Goal: Information Seeking & Learning: Learn about a topic

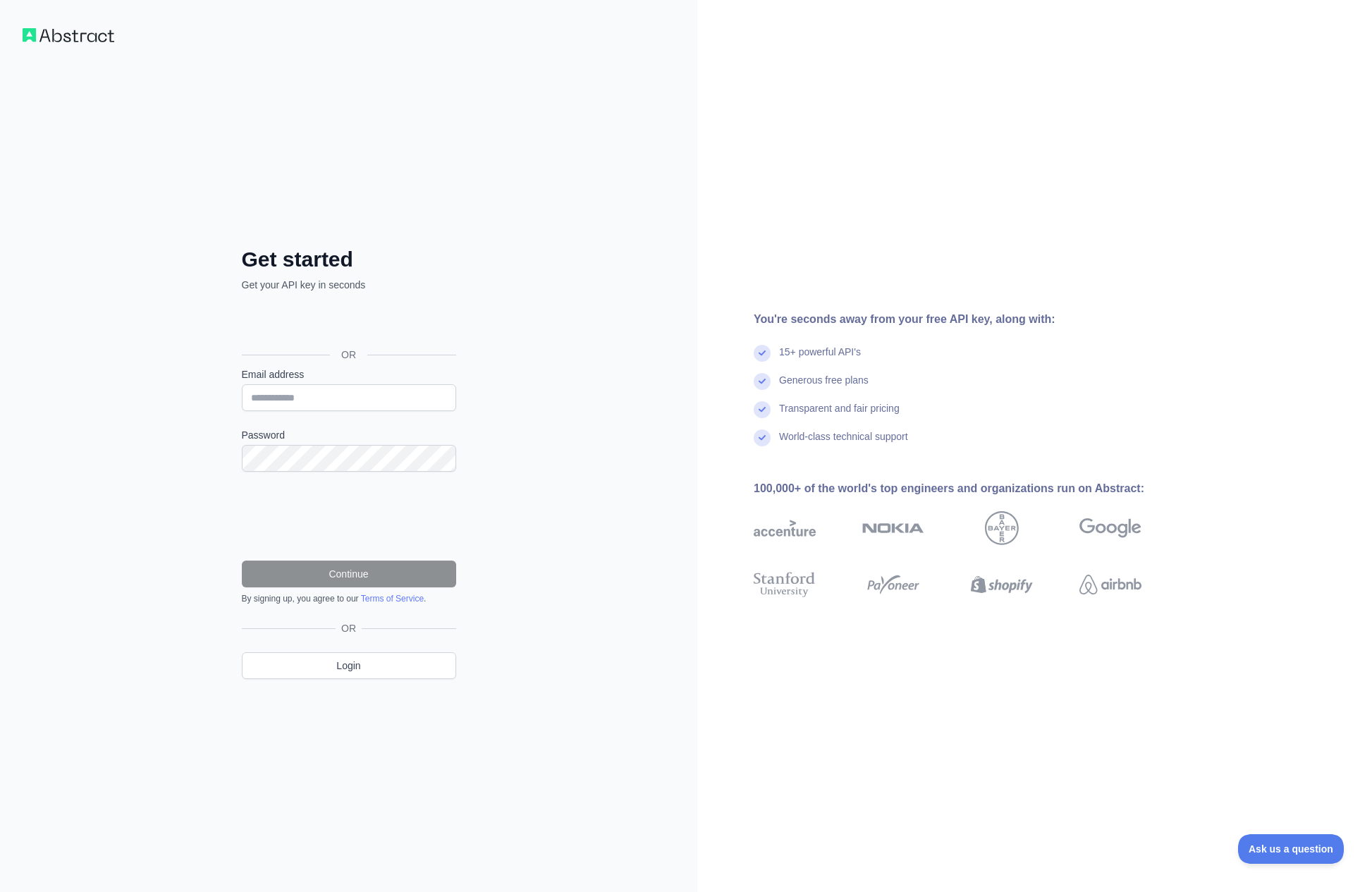
click at [374, 320] on div "Über Google anmelden. Wird in neuem Tab geöffnet." at bounding box center [347, 323] width 211 height 31
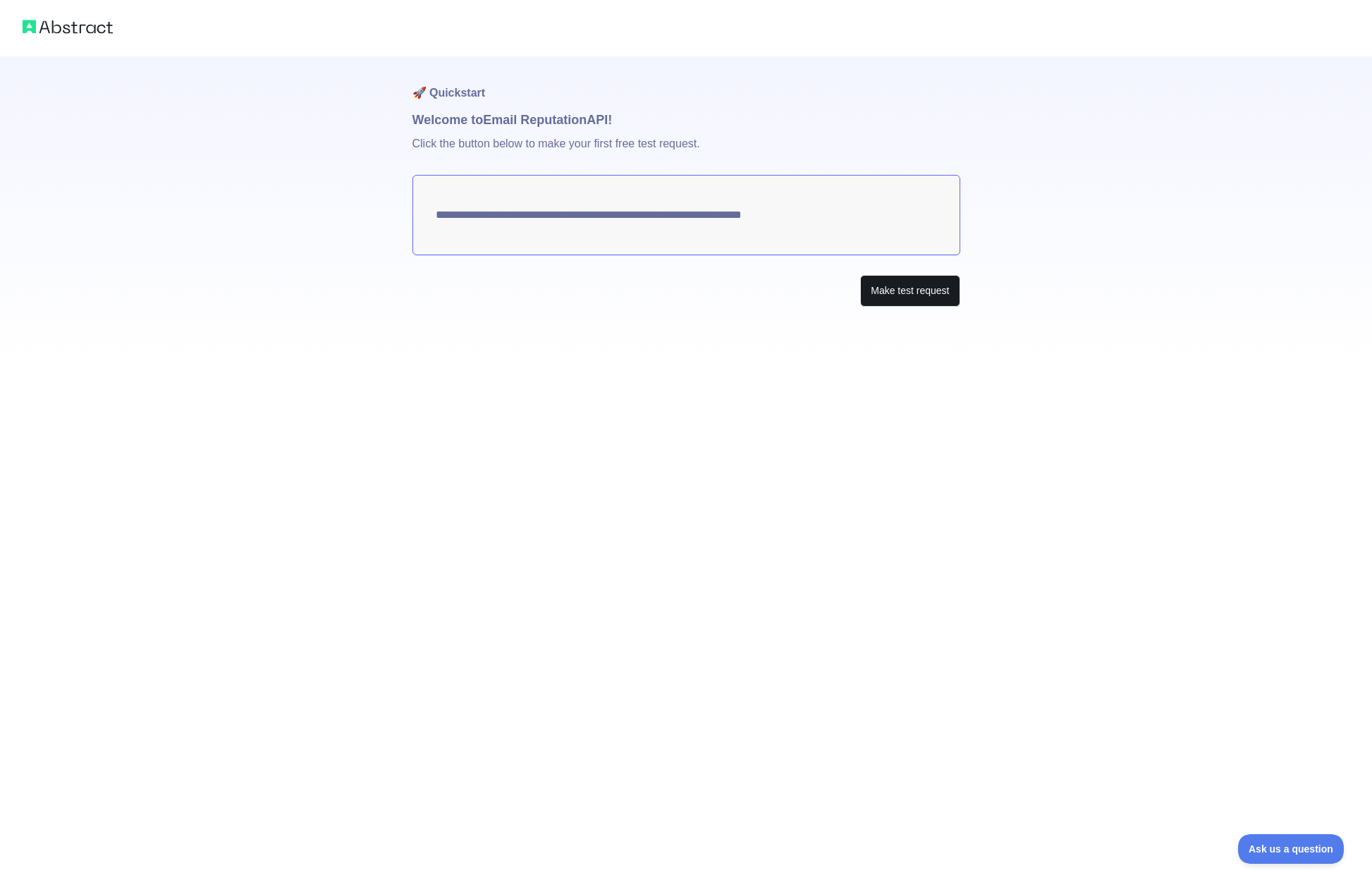
click at [892, 291] on button "Make test request" at bounding box center [910, 290] width 100 height 32
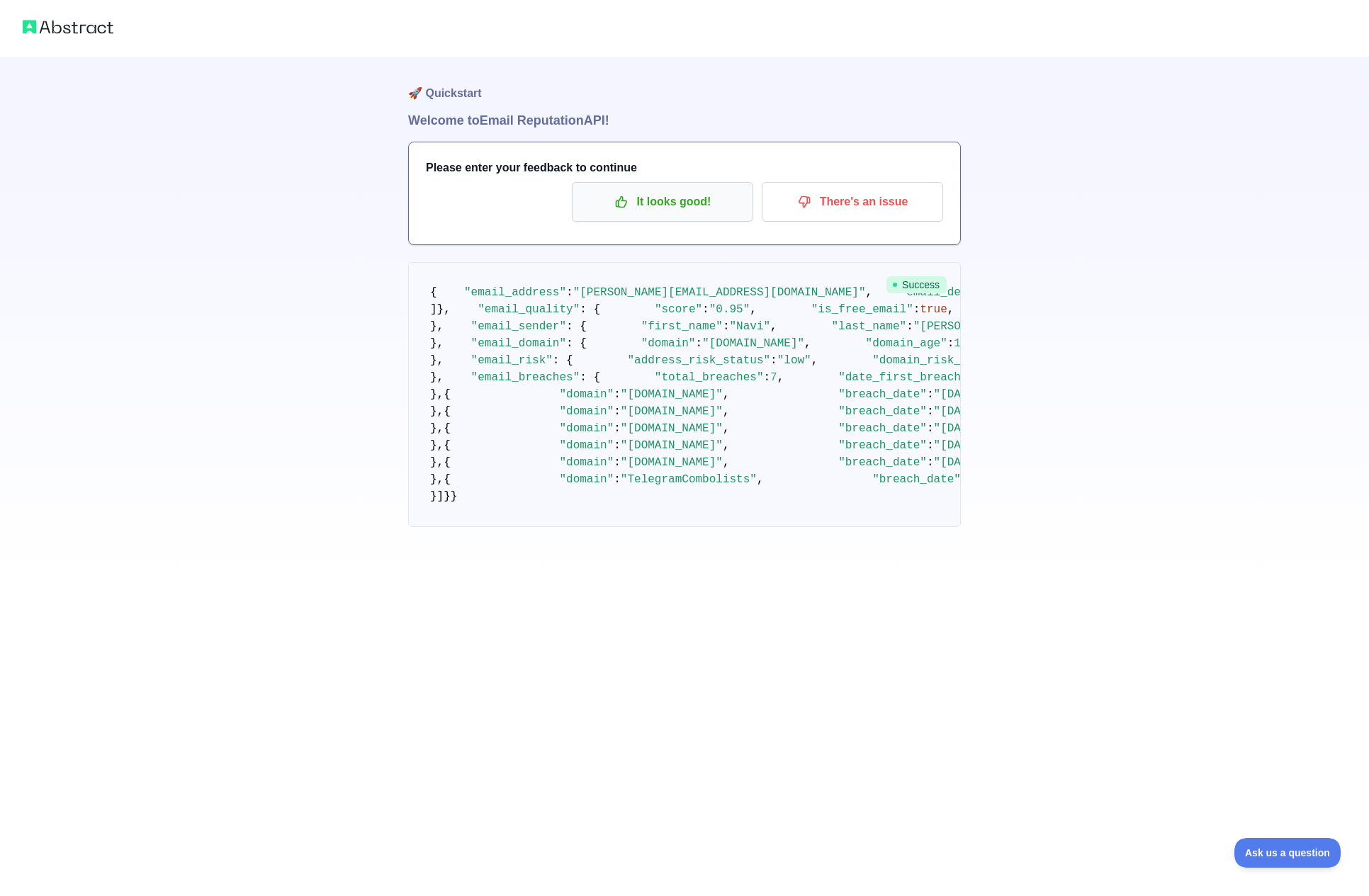
click at [679, 204] on p "It looks good!" at bounding box center [662, 202] width 161 height 24
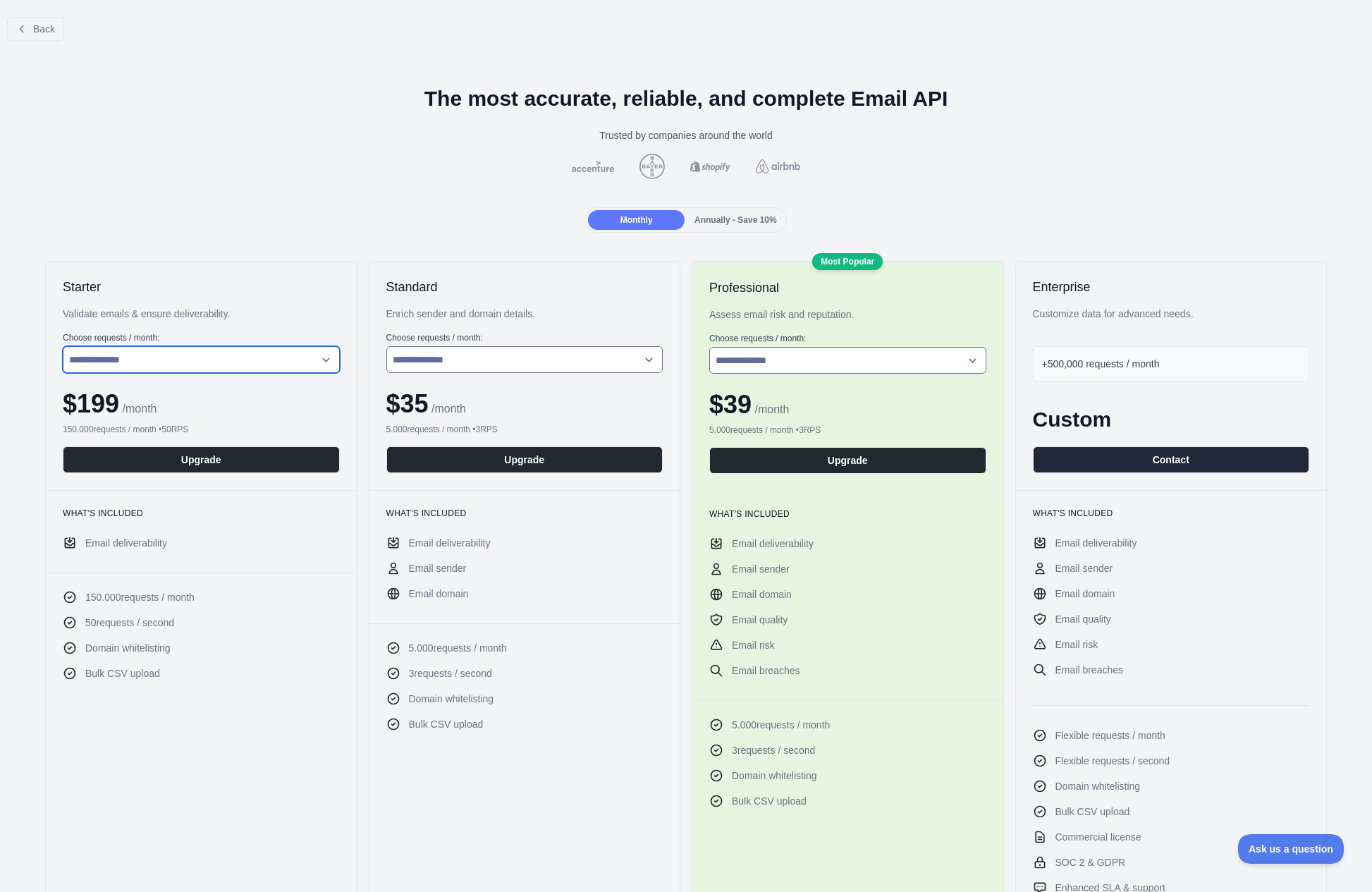
select select "*"
click at [34, 22] on button "Back" at bounding box center [35, 29] width 57 height 24
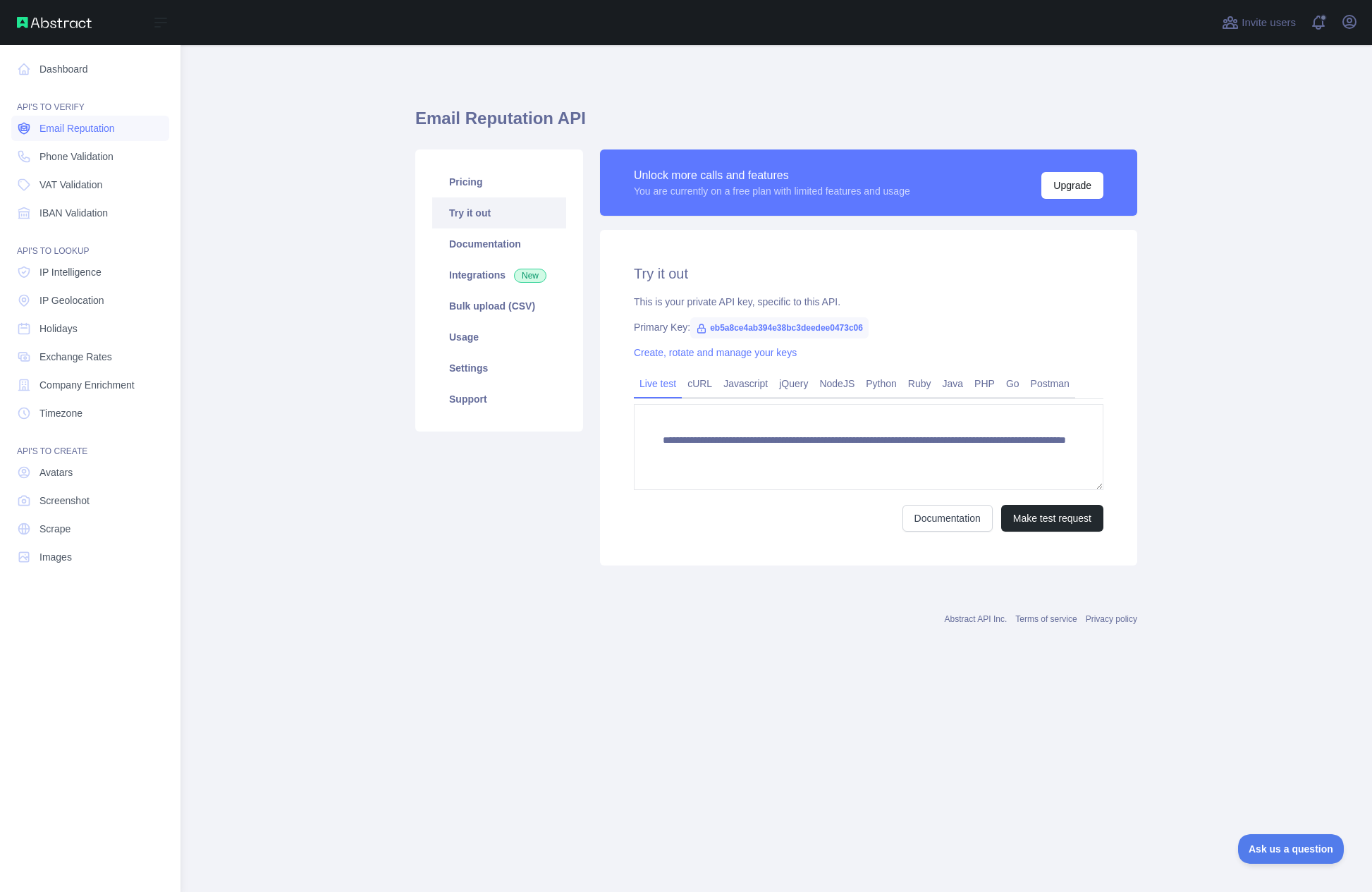
click at [97, 127] on span "Email Reputation" at bounding box center [77, 128] width 76 height 14
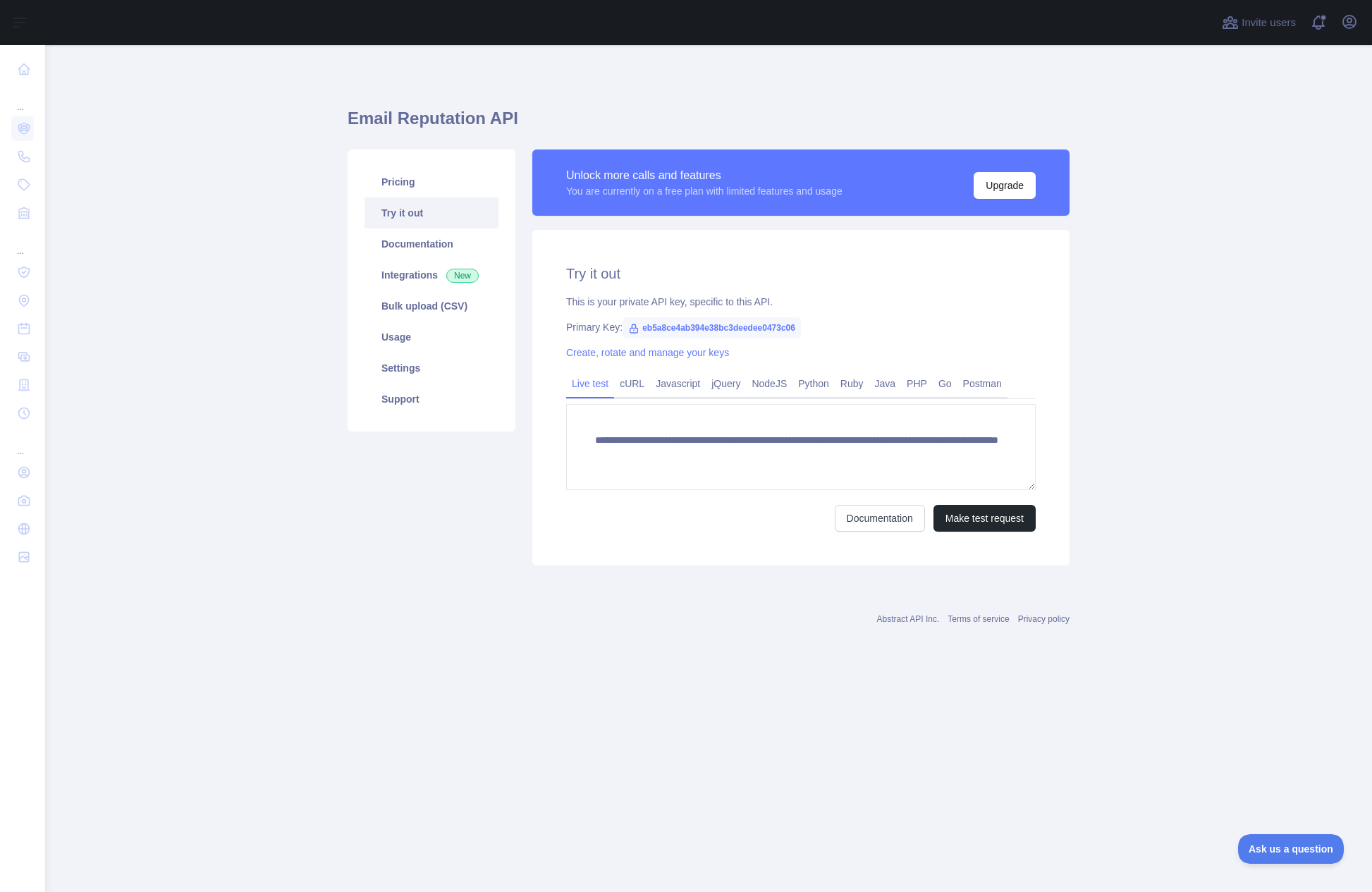
click at [261, 170] on main "**********" at bounding box center [708, 468] width 1327 height 847
click at [416, 175] on link "Pricing" at bounding box center [432, 182] width 134 height 31
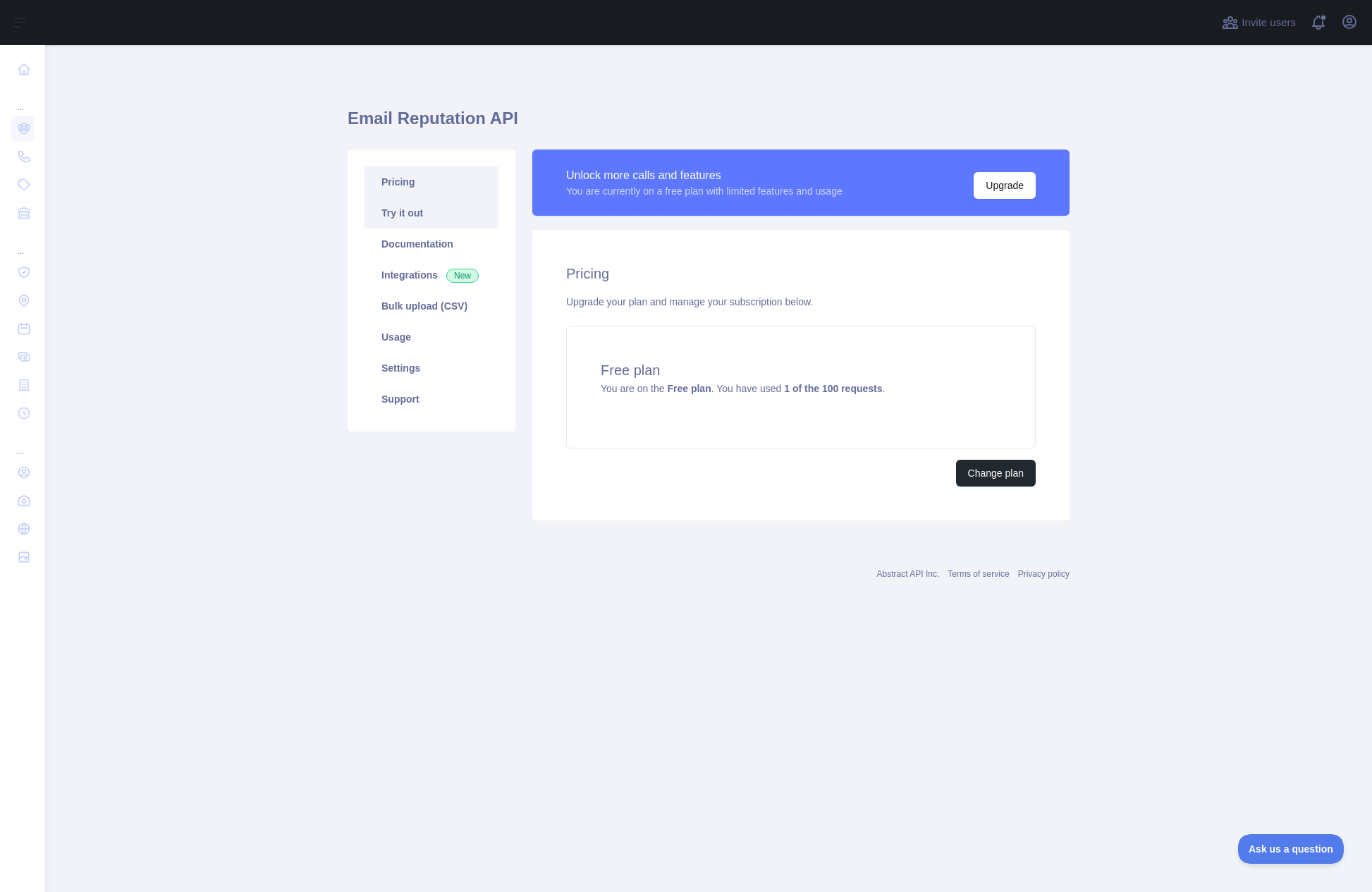
click at [407, 210] on link "Try it out" at bounding box center [432, 212] width 134 height 31
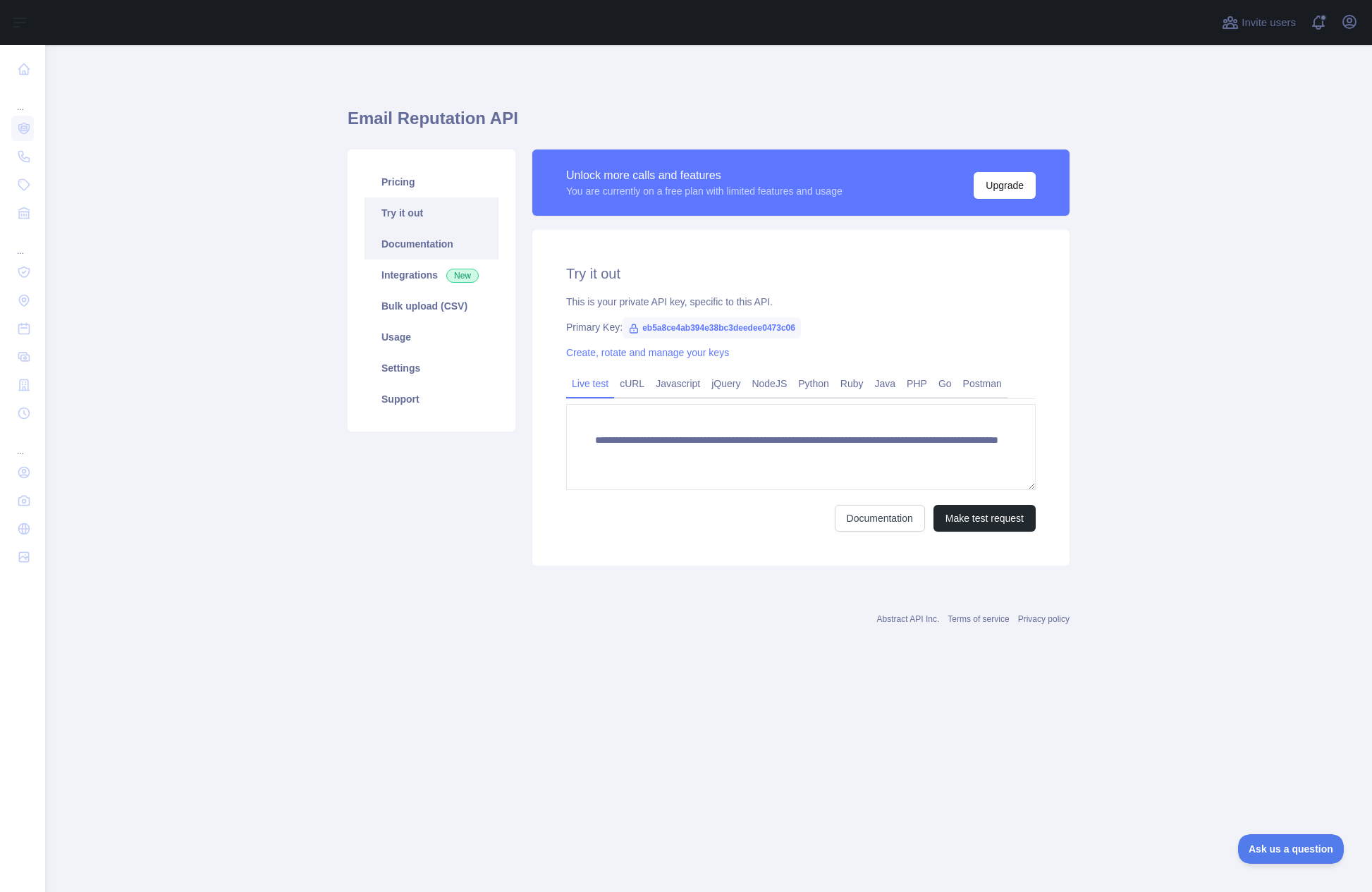
click at [397, 245] on link "Documentation" at bounding box center [432, 244] width 134 height 31
click at [595, 105] on div "**********" at bounding box center [708, 332] width 722 height 506
click at [637, 385] on link "cURL" at bounding box center [632, 384] width 36 height 23
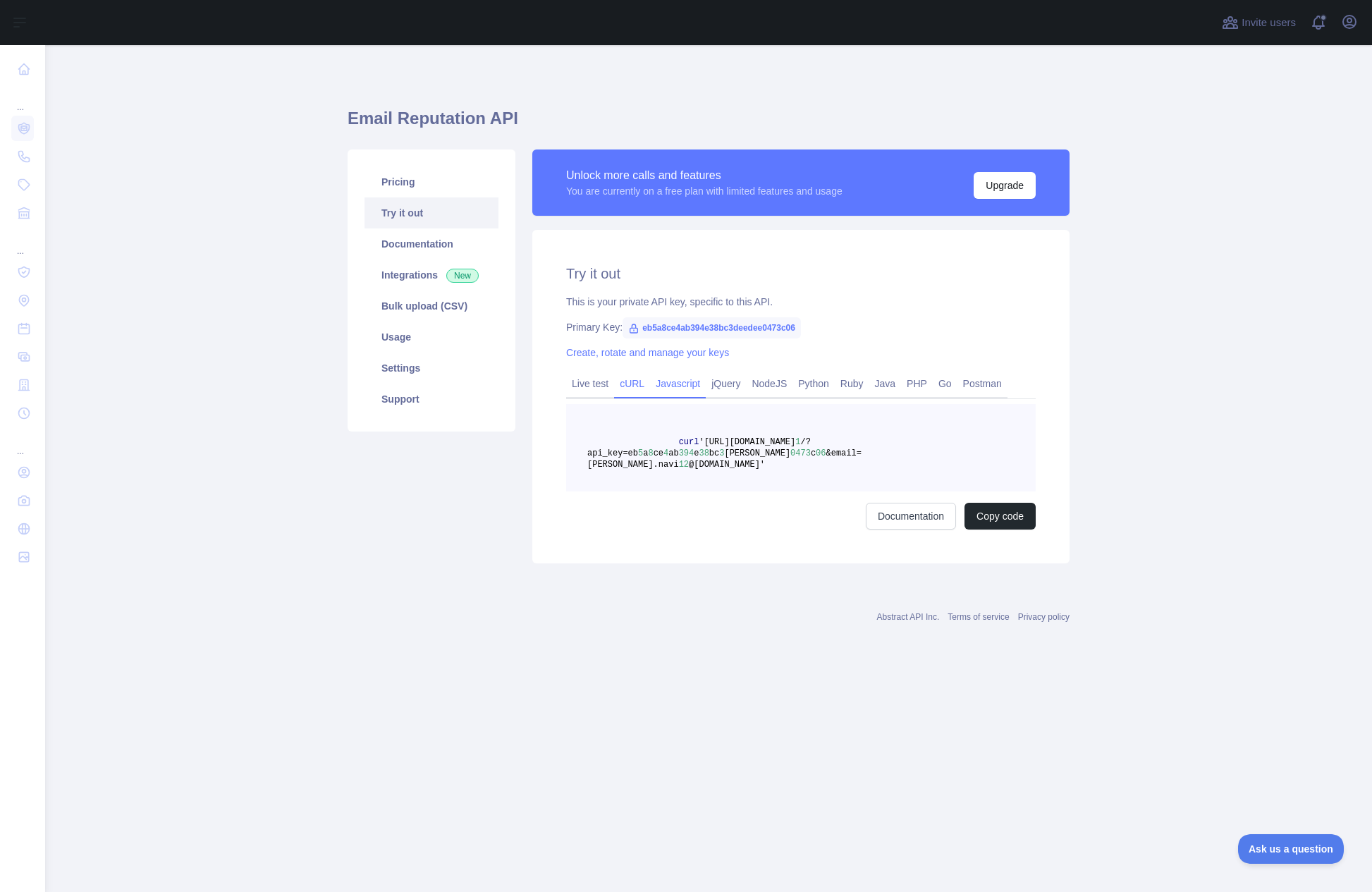
click at [675, 381] on link "Javascript" at bounding box center [678, 384] width 55 height 23
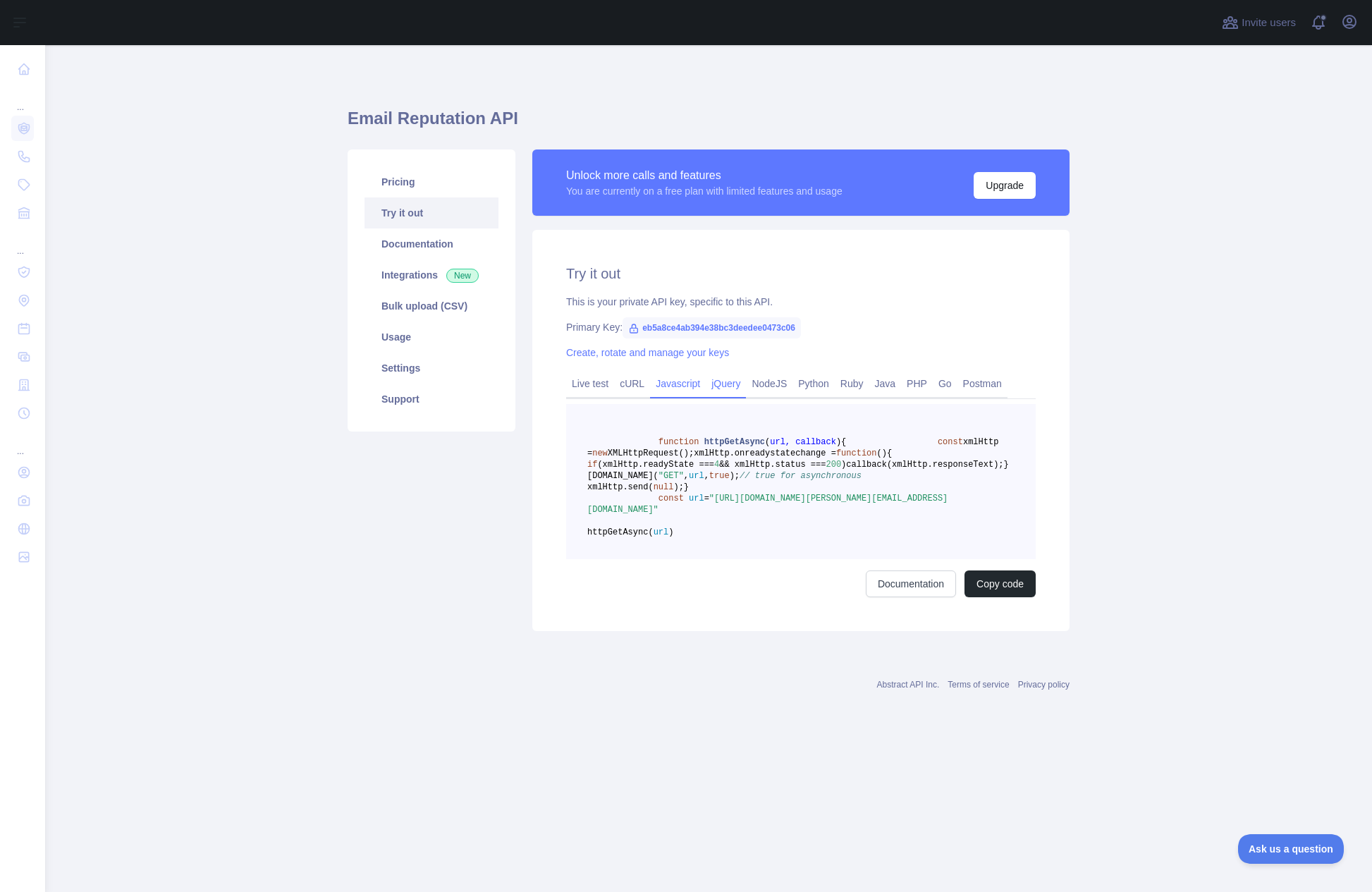
click at [741, 383] on link "jQuery" at bounding box center [726, 384] width 40 height 23
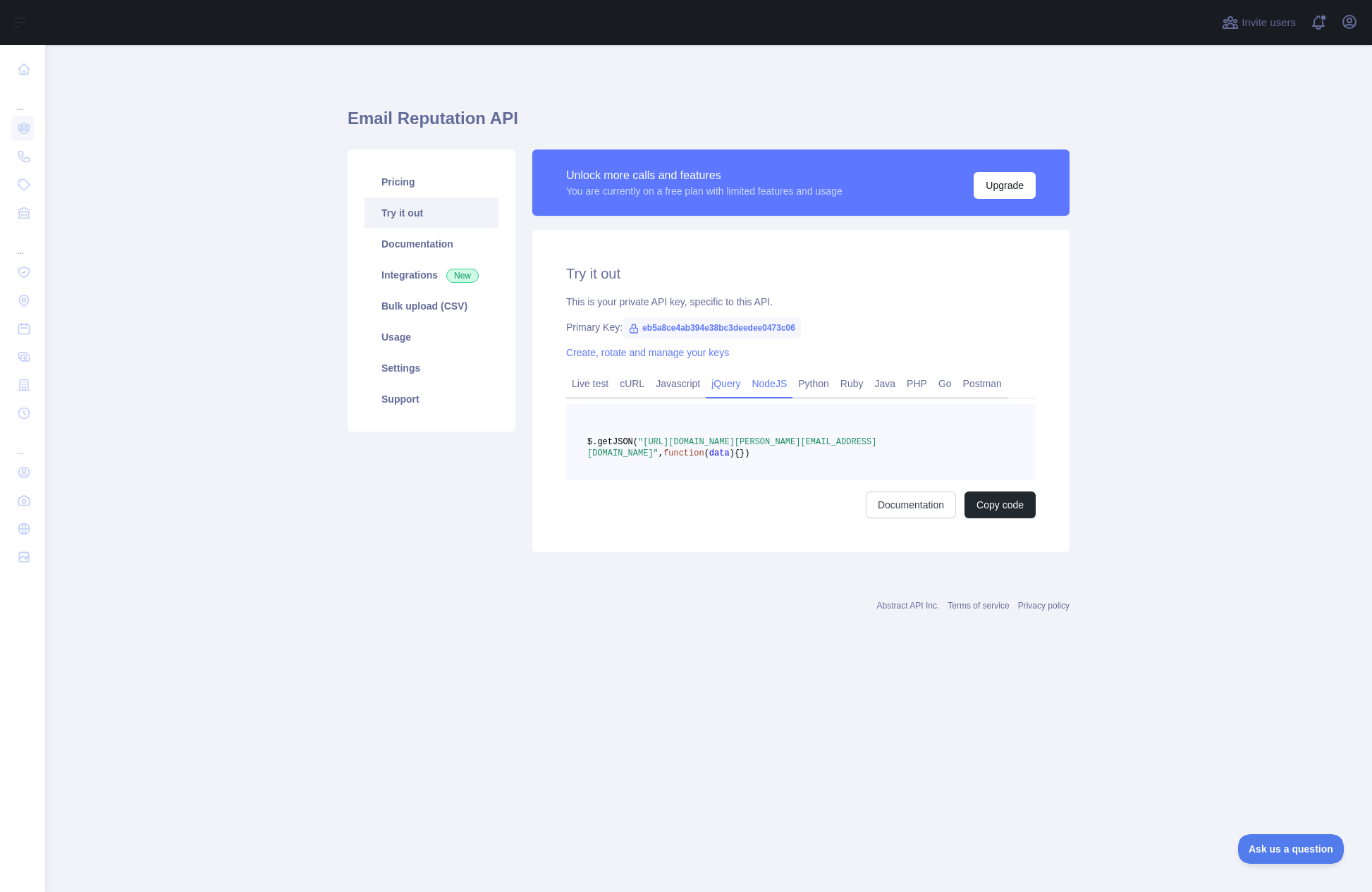
click at [770, 386] on link "NodeJS" at bounding box center [769, 384] width 47 height 23
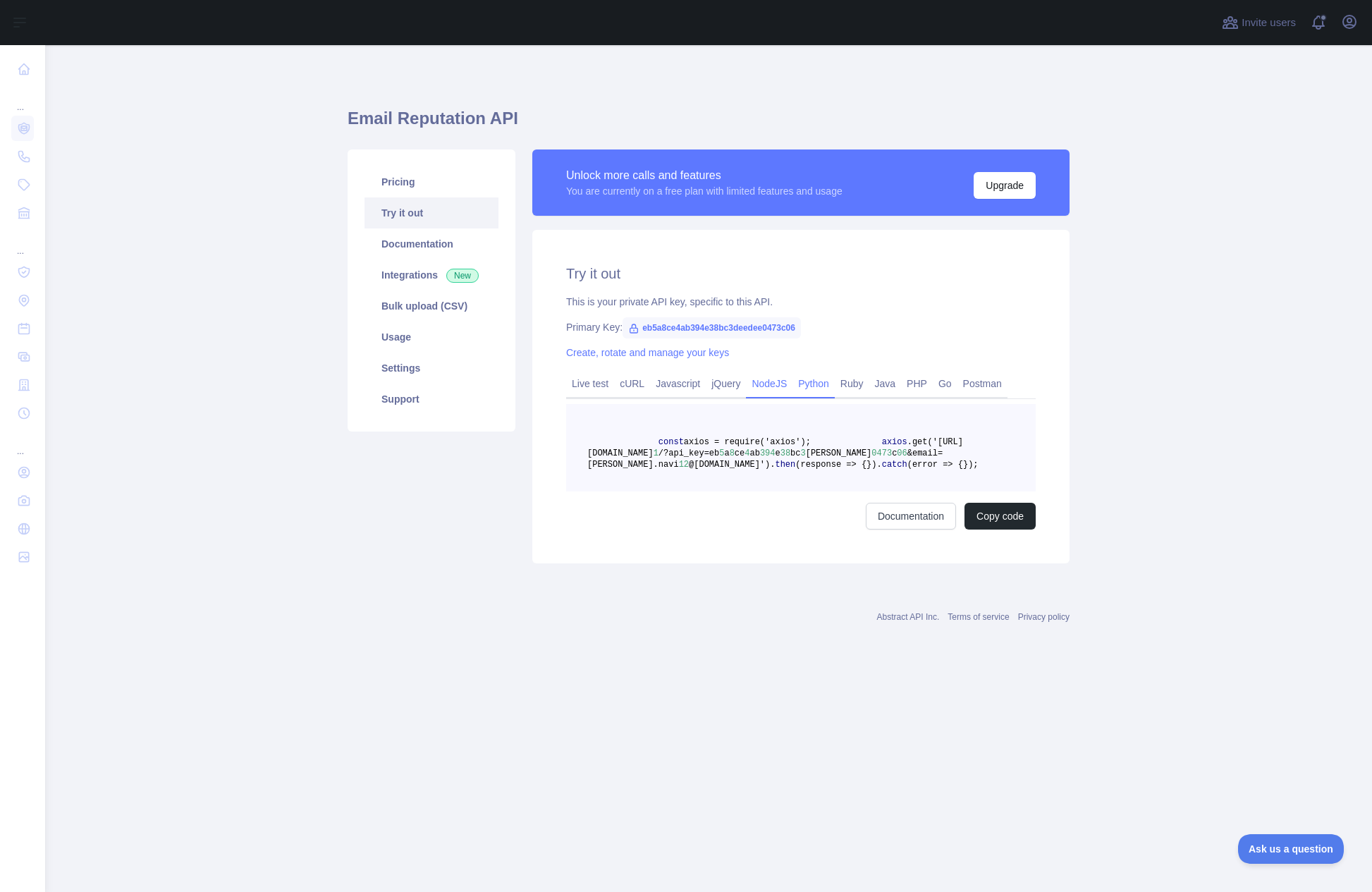
click at [826, 386] on link "Python" at bounding box center [813, 384] width 42 height 23
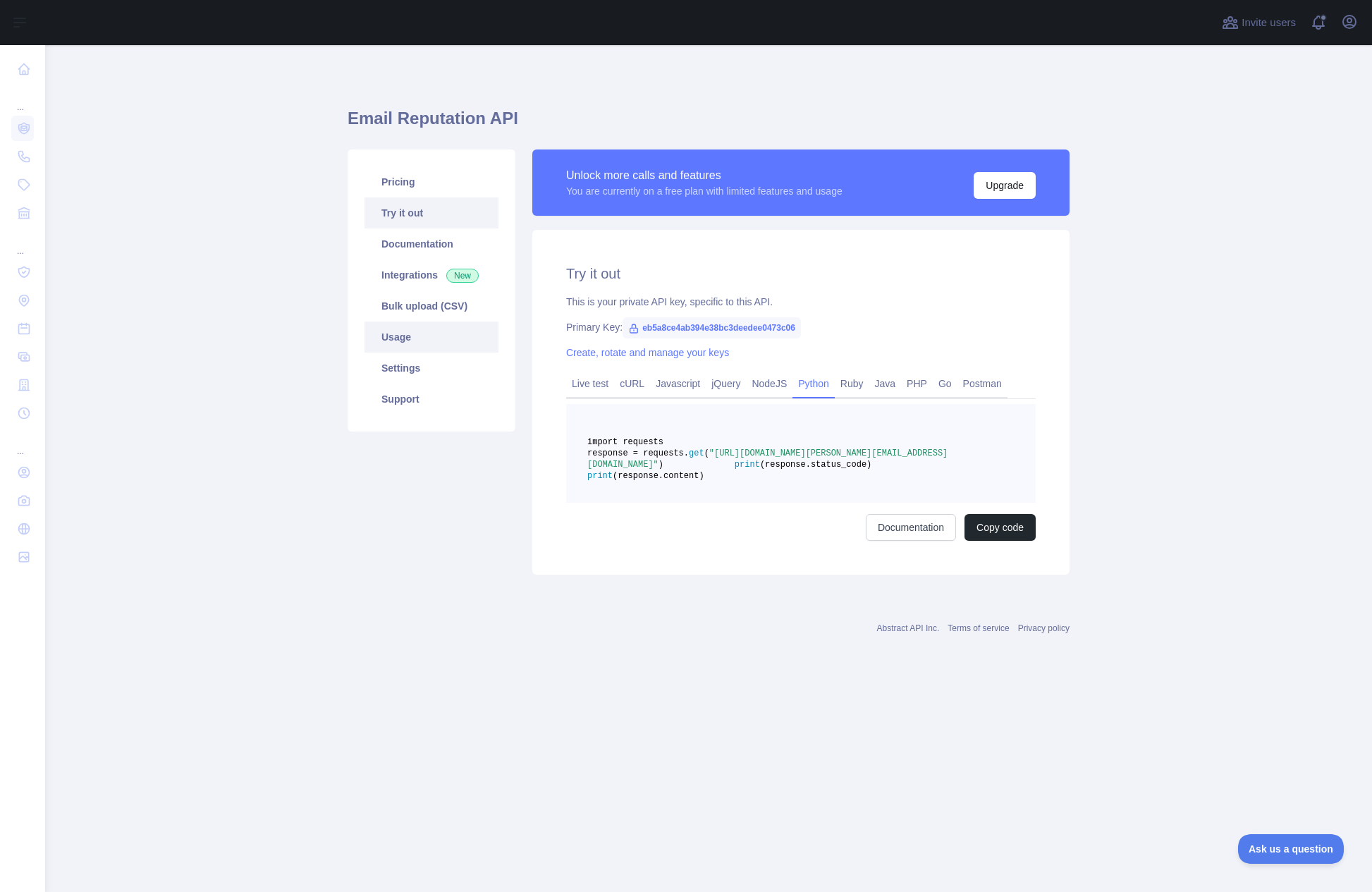
click at [393, 331] on link "Usage" at bounding box center [432, 337] width 134 height 31
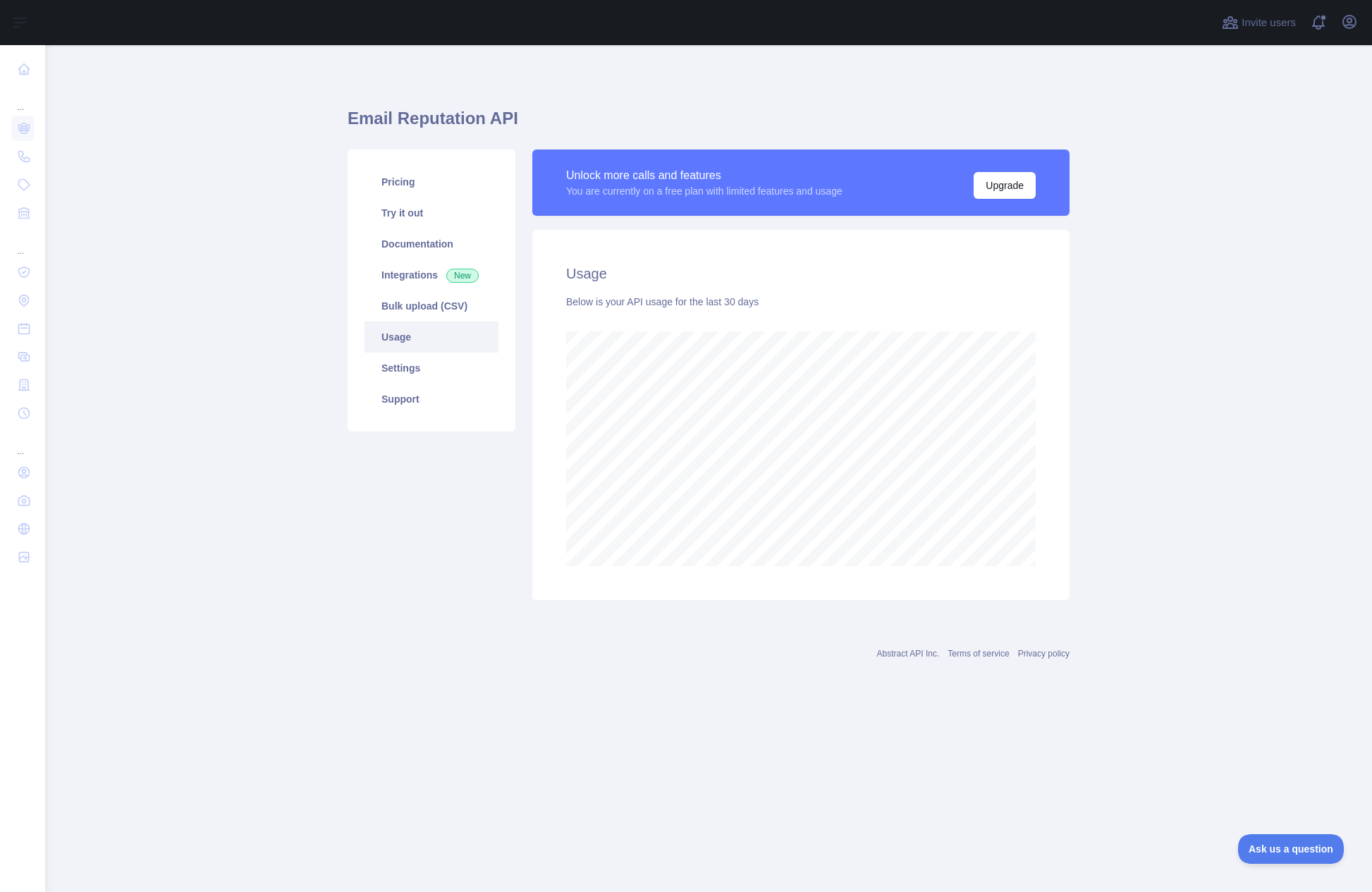
scroll to position [847, 1327]
click at [398, 365] on link "Settings" at bounding box center [432, 368] width 134 height 31
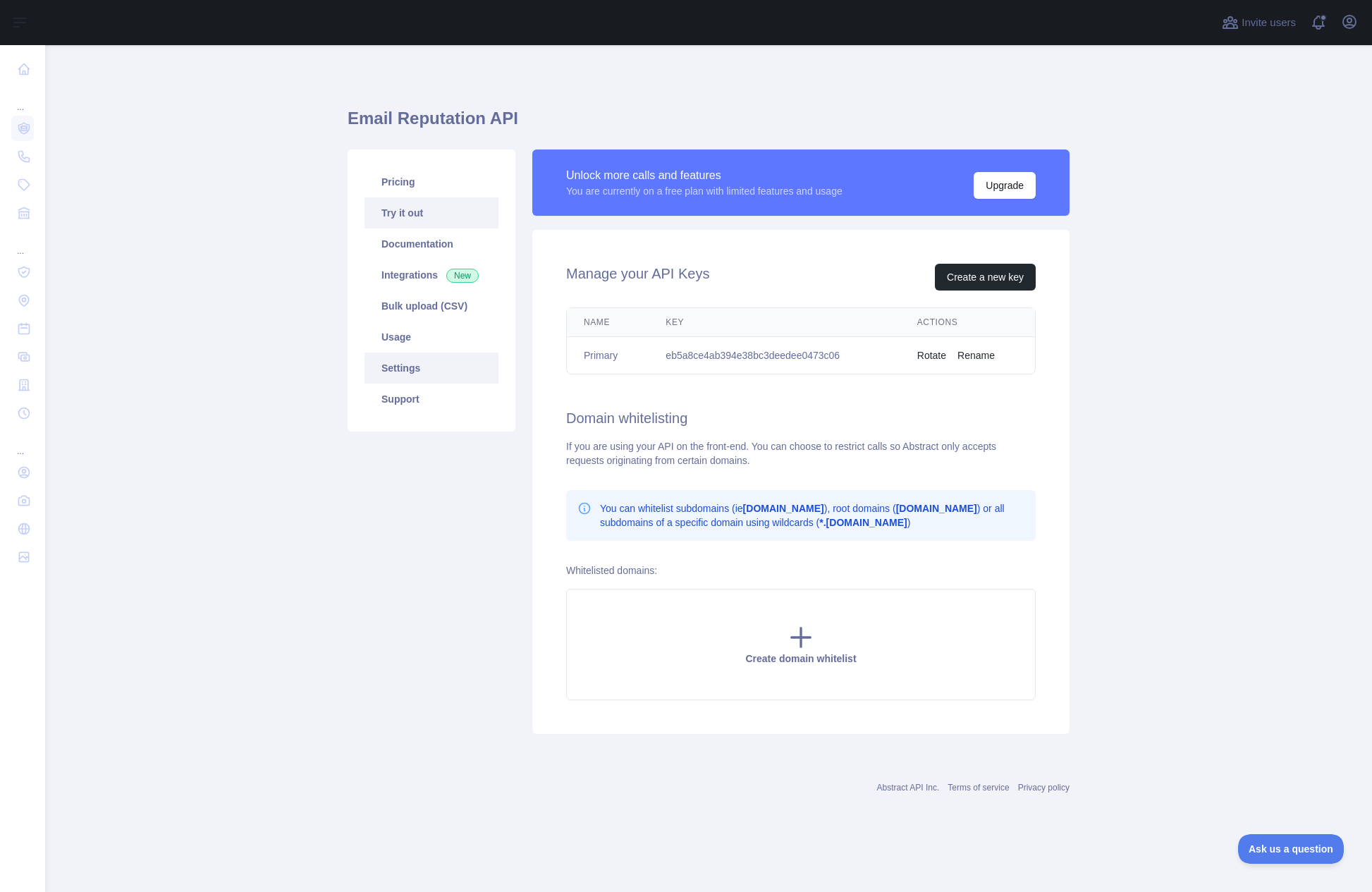
click at [419, 210] on link "Try it out" at bounding box center [432, 212] width 134 height 31
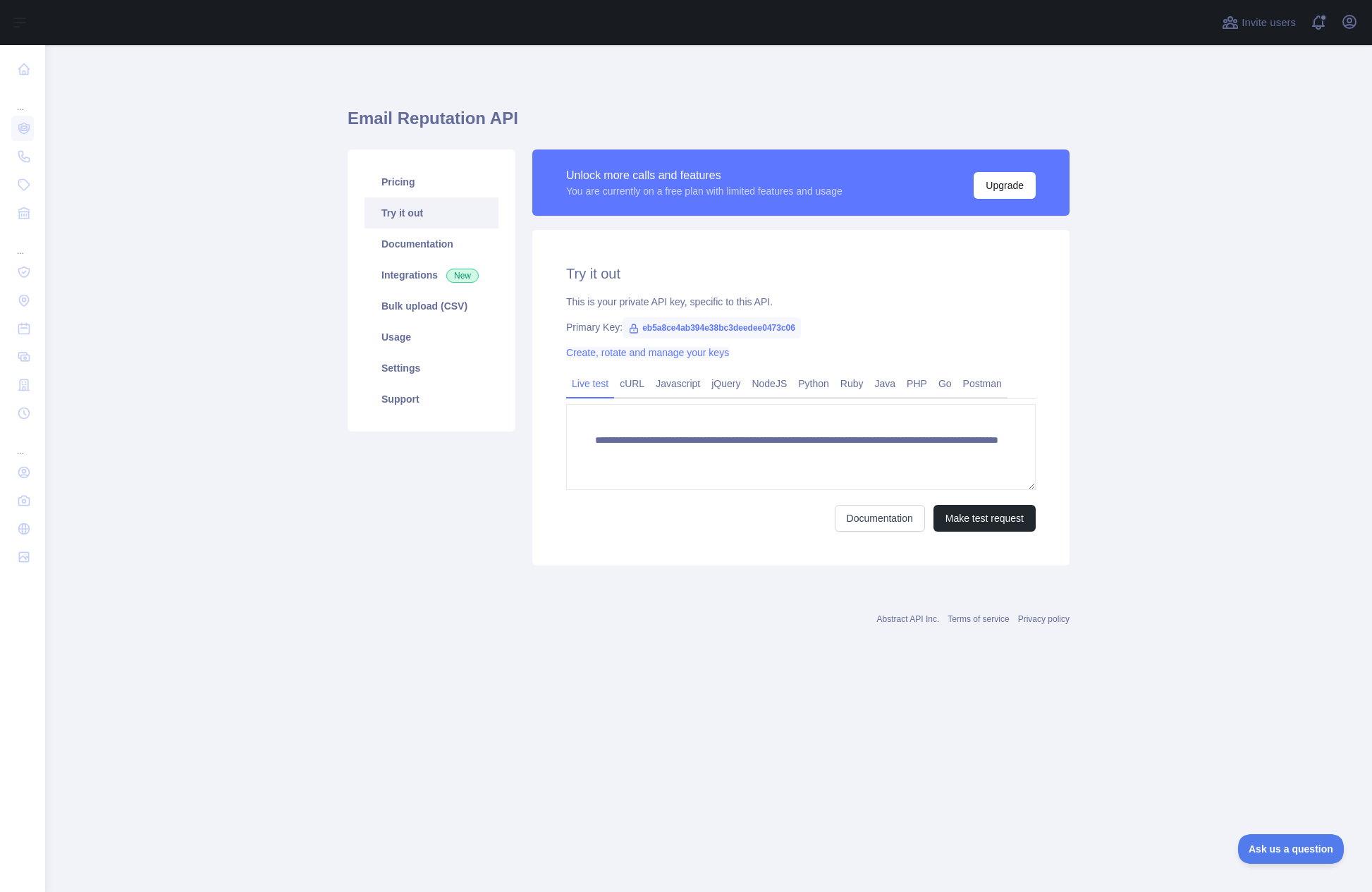
click at [580, 349] on link "Create, rotate and manage your keys" at bounding box center [648, 353] width 163 height 11
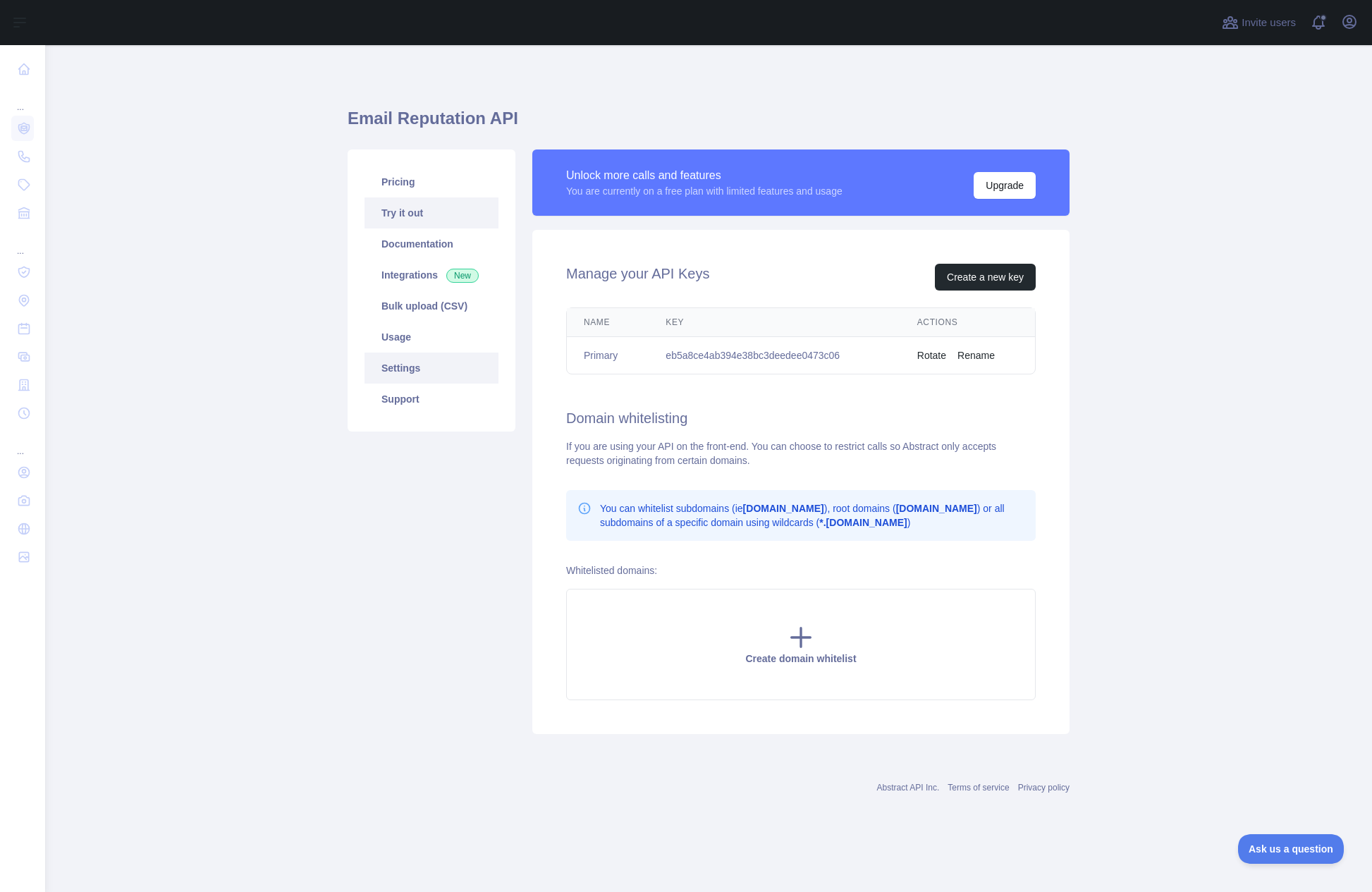
click at [401, 219] on link "Try it out" at bounding box center [432, 212] width 134 height 31
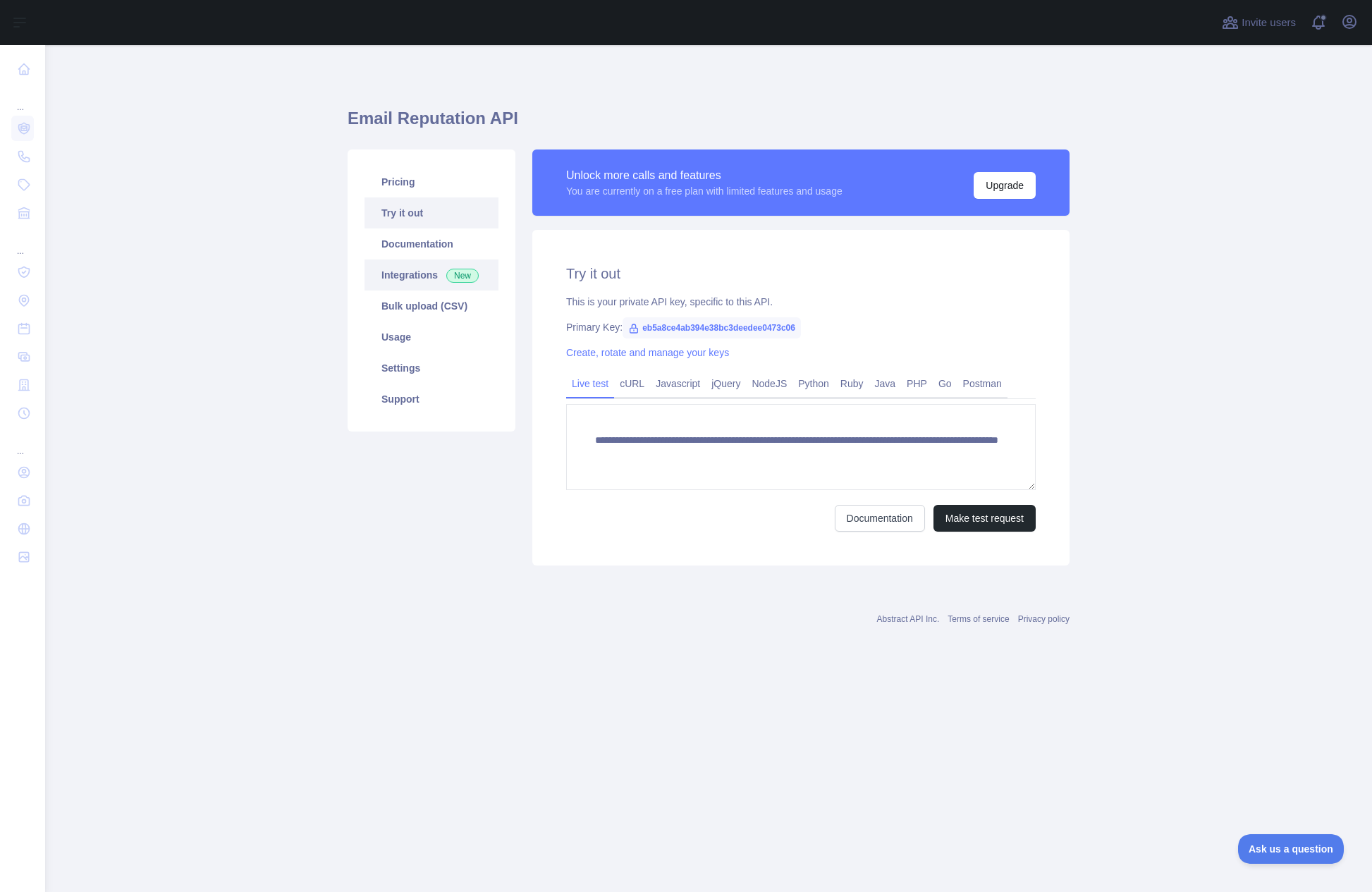
click at [399, 275] on link "Integrations New" at bounding box center [432, 275] width 134 height 31
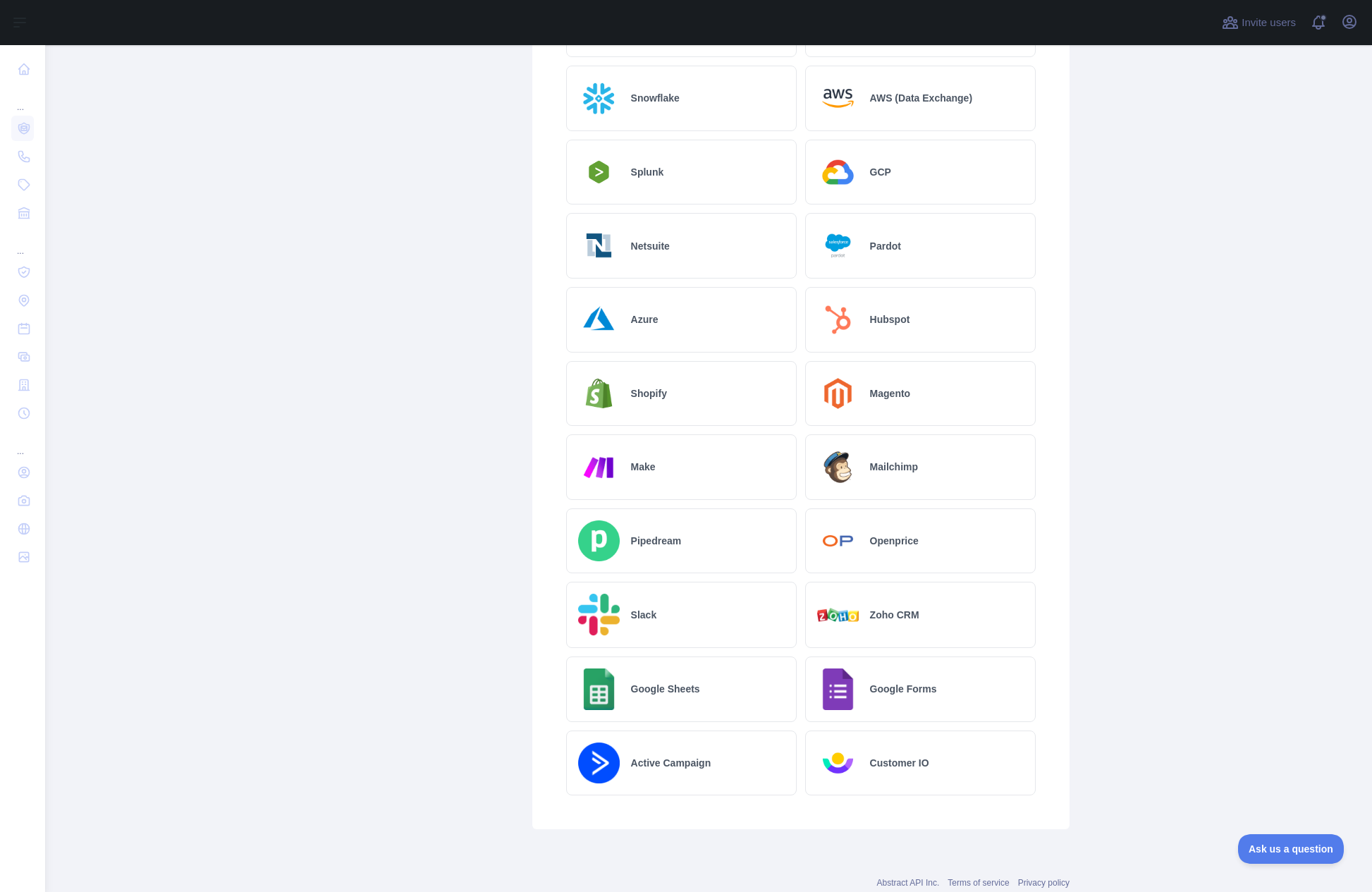
scroll to position [47, 0]
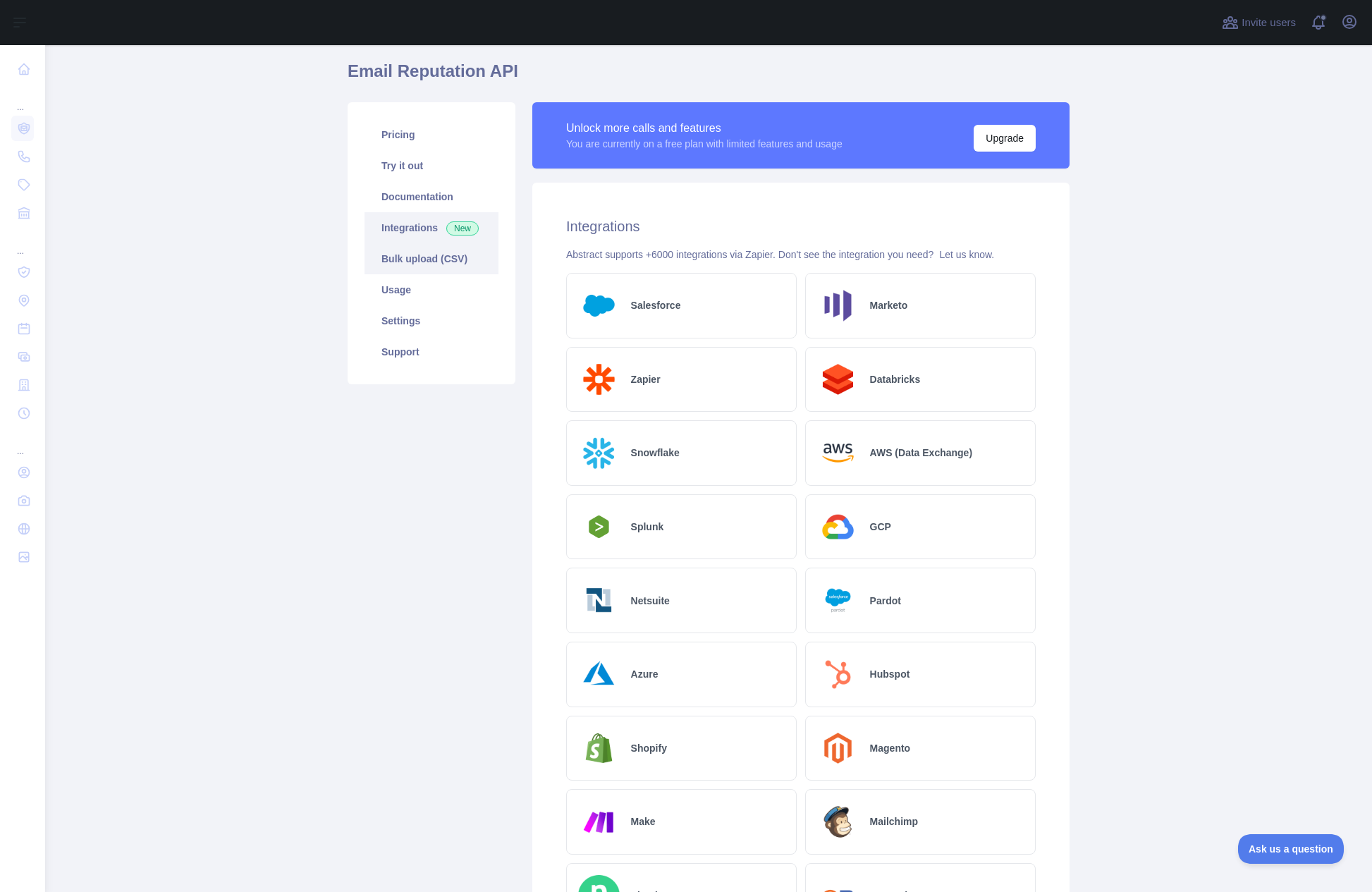
click at [395, 269] on link "Bulk upload (CSV)" at bounding box center [432, 258] width 134 height 31
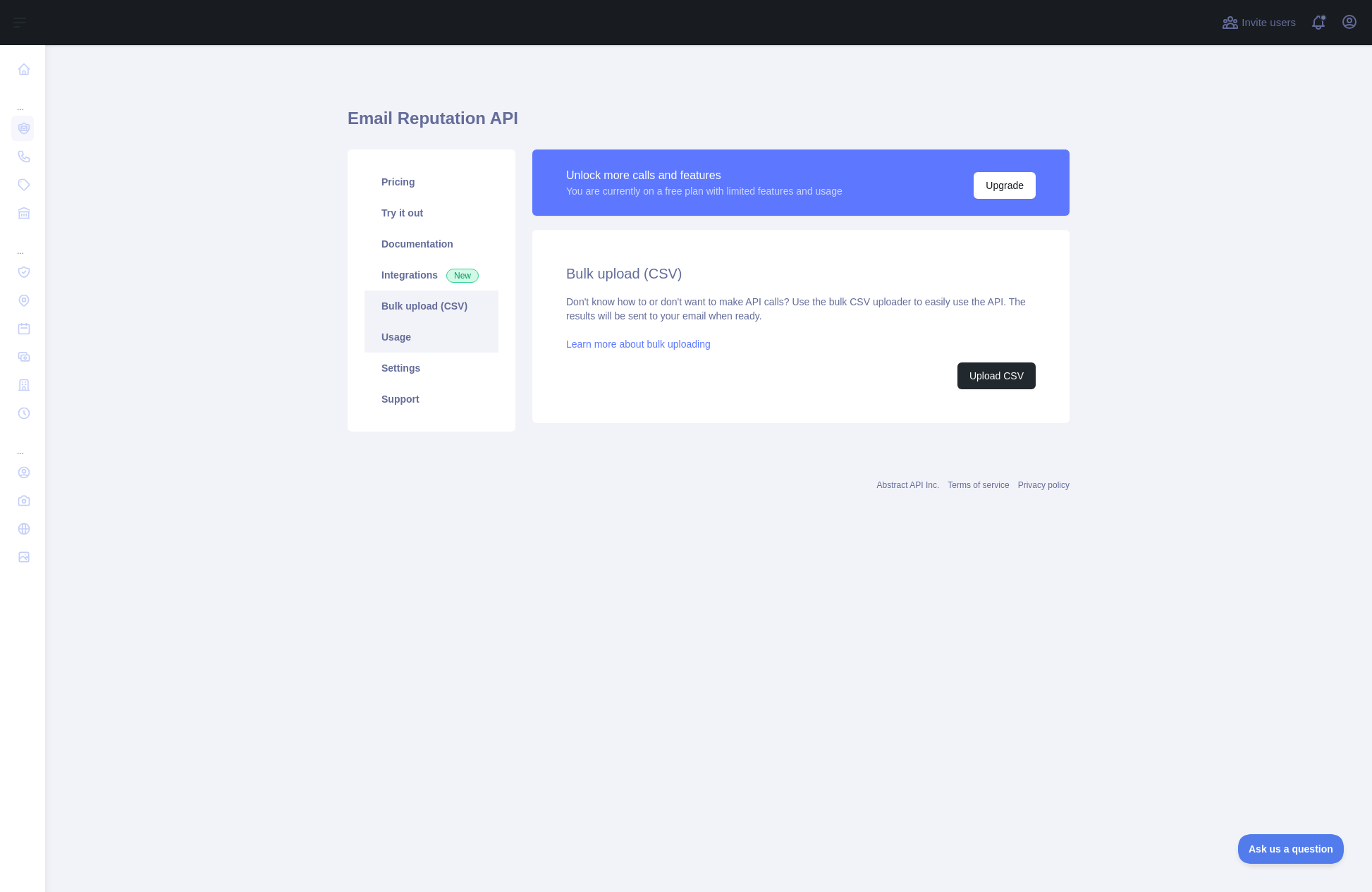
click at [437, 343] on link "Usage" at bounding box center [432, 337] width 134 height 31
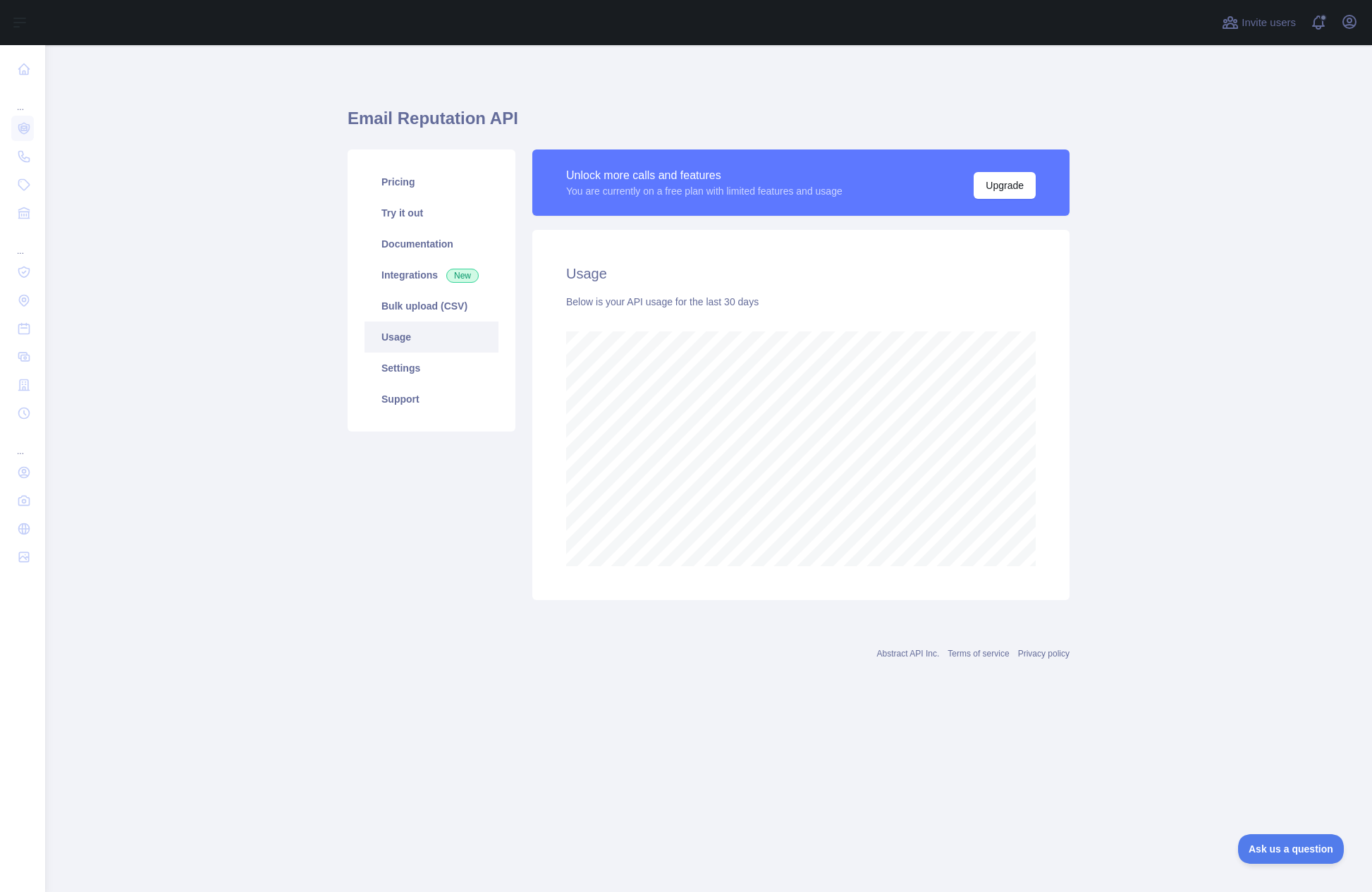
scroll to position [847, 1327]
click at [408, 247] on link "Documentation" at bounding box center [432, 244] width 134 height 31
click at [417, 207] on link "Try it out" at bounding box center [432, 212] width 134 height 31
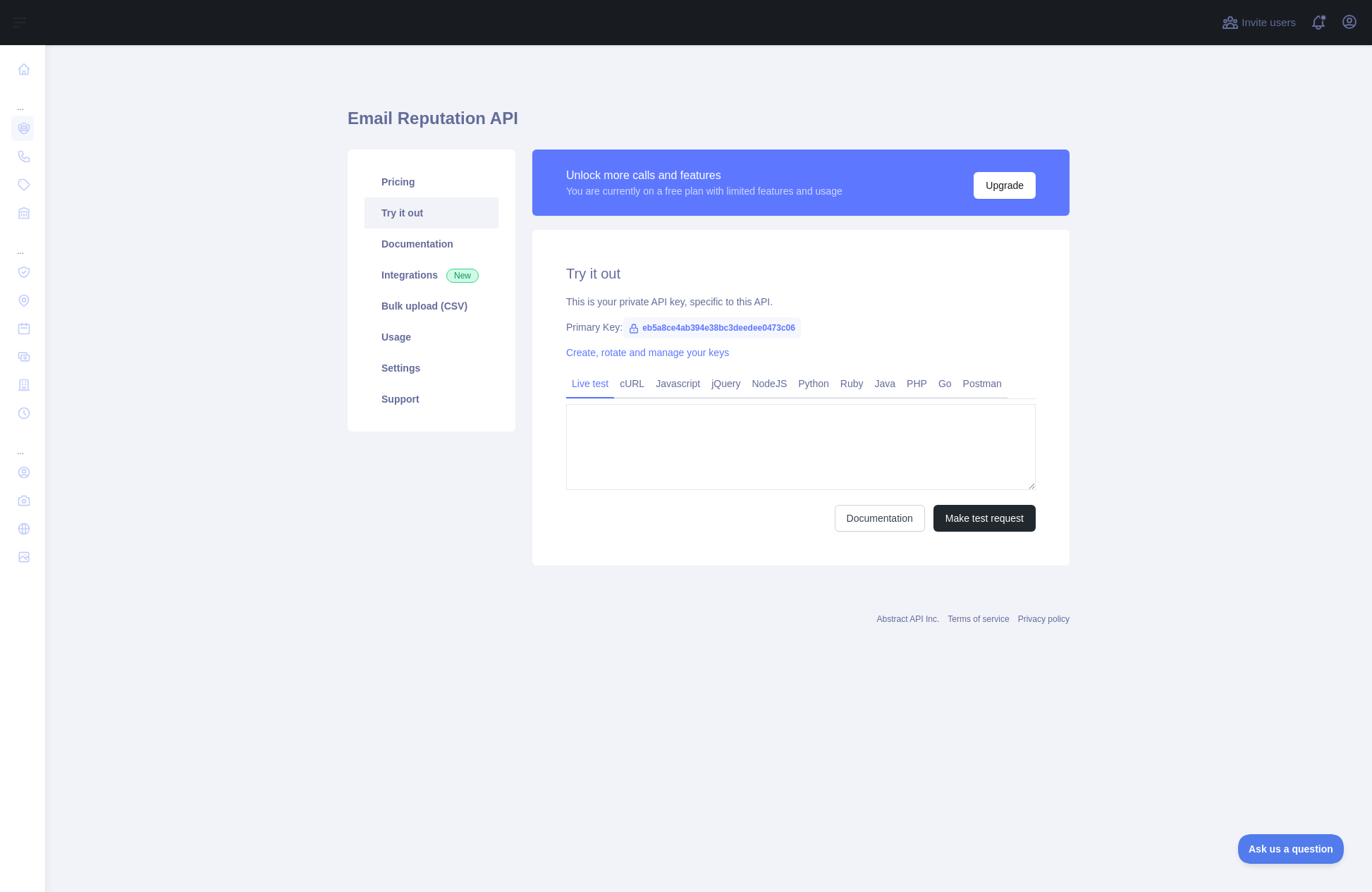
type textarea "**********"
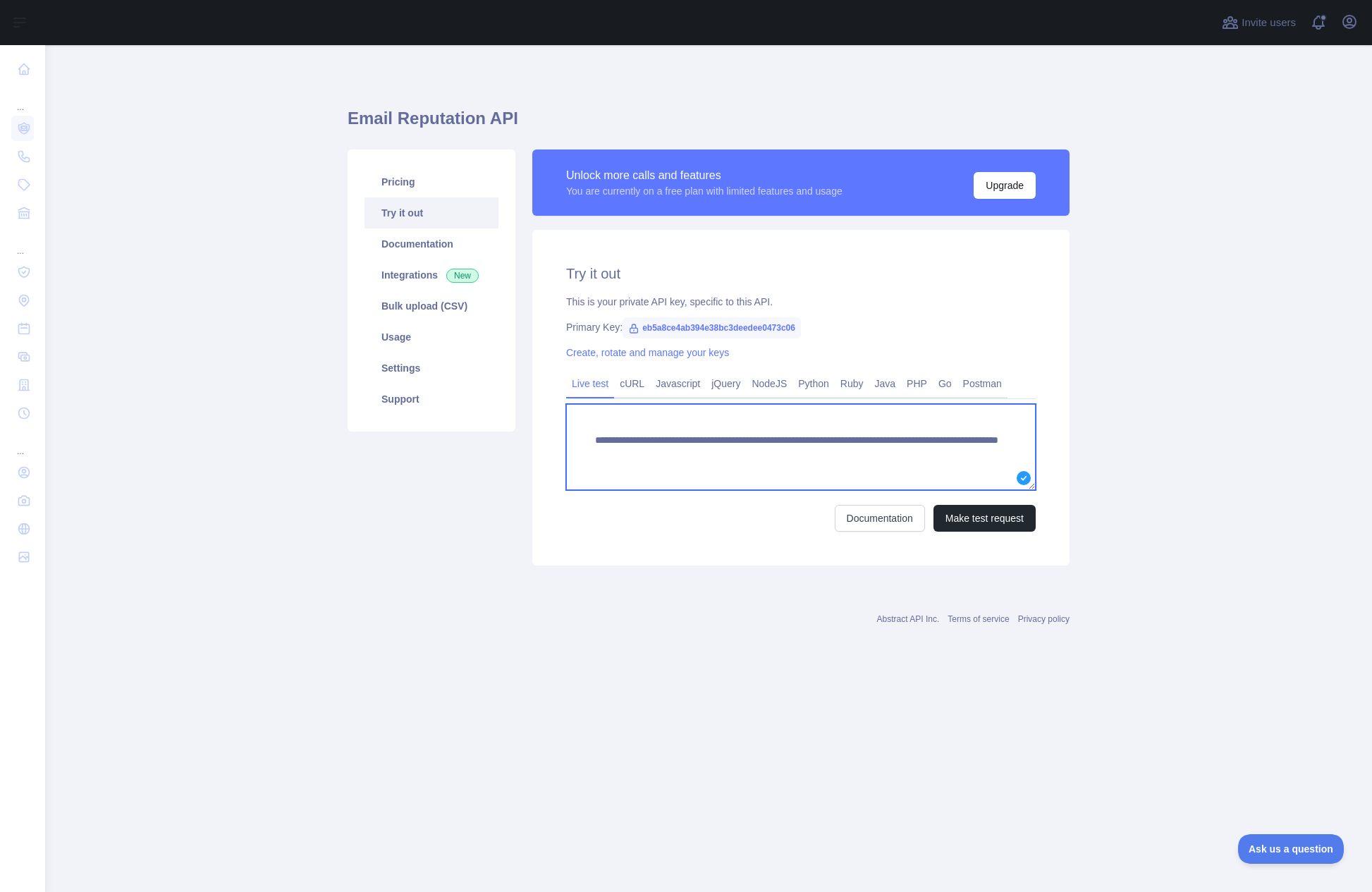
drag, startPoint x: 593, startPoint y: 440, endPoint x: 859, endPoint y: 450, distance: 266.2
click at [859, 450] on textarea "**********" at bounding box center [801, 447] width 470 height 86
click at [642, 384] on link "cURL" at bounding box center [632, 384] width 36 height 23
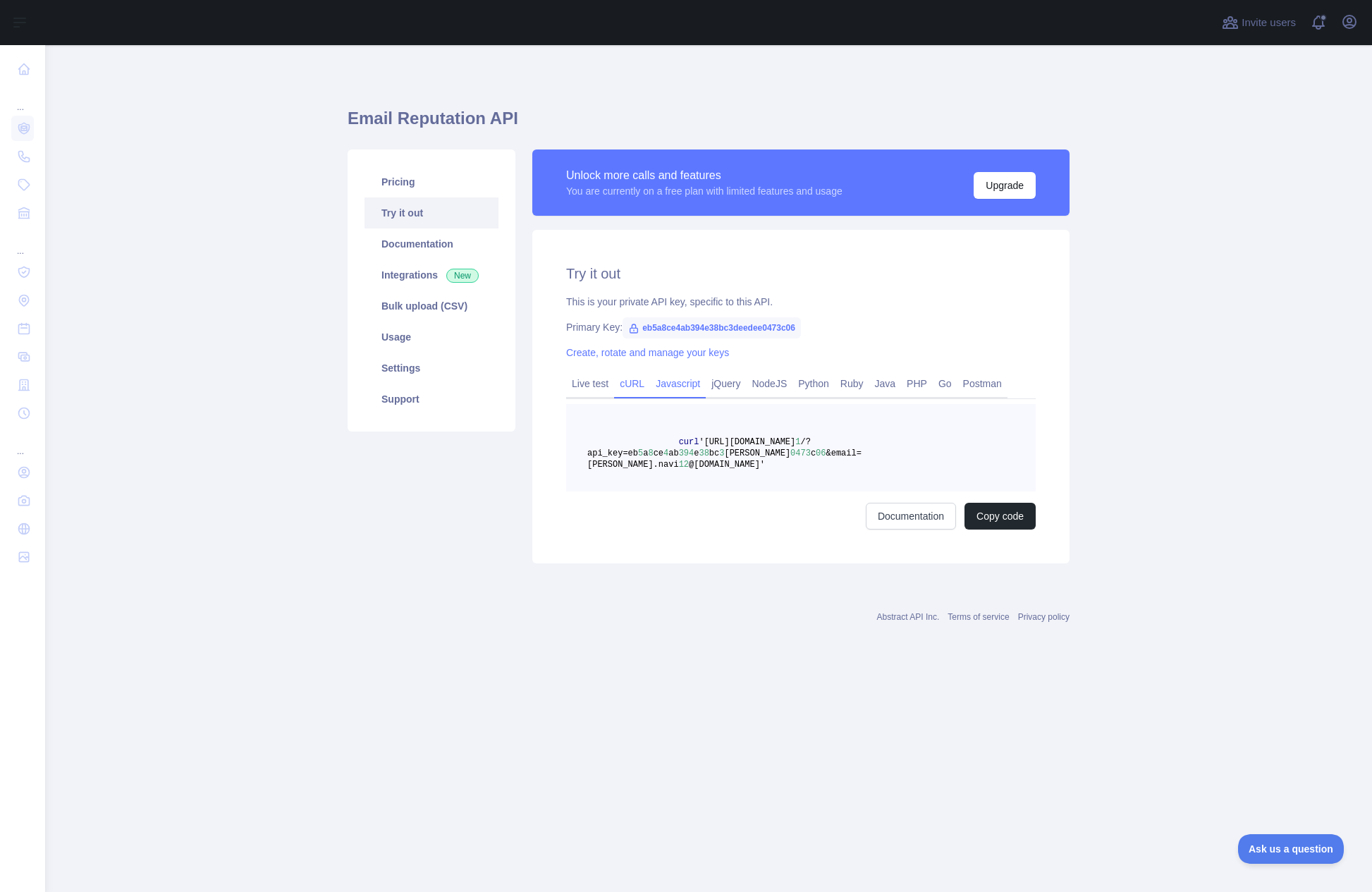
click at [699, 386] on link "Javascript" at bounding box center [678, 384] width 55 height 23
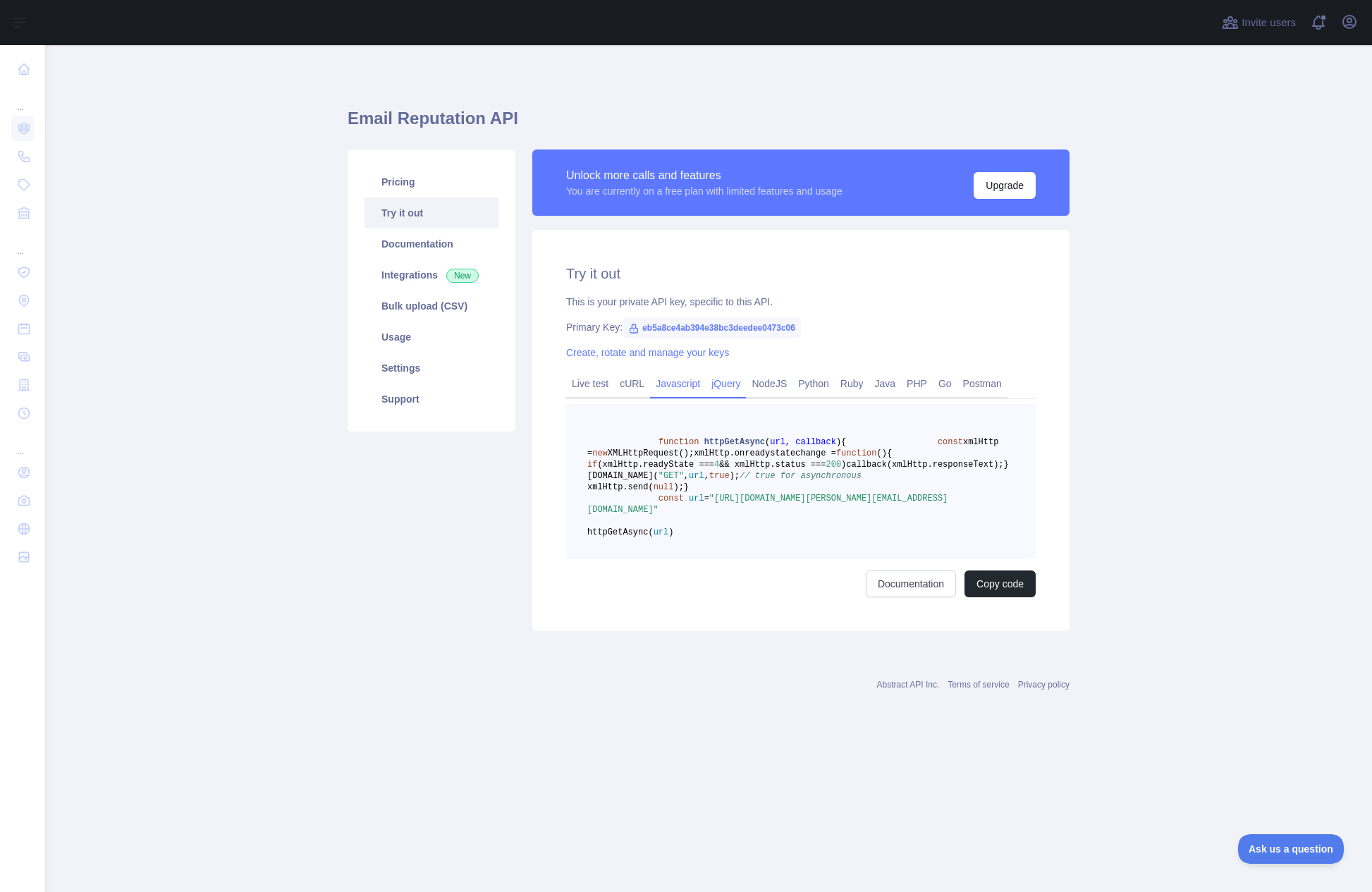
click at [734, 380] on link "jQuery" at bounding box center [726, 384] width 40 height 23
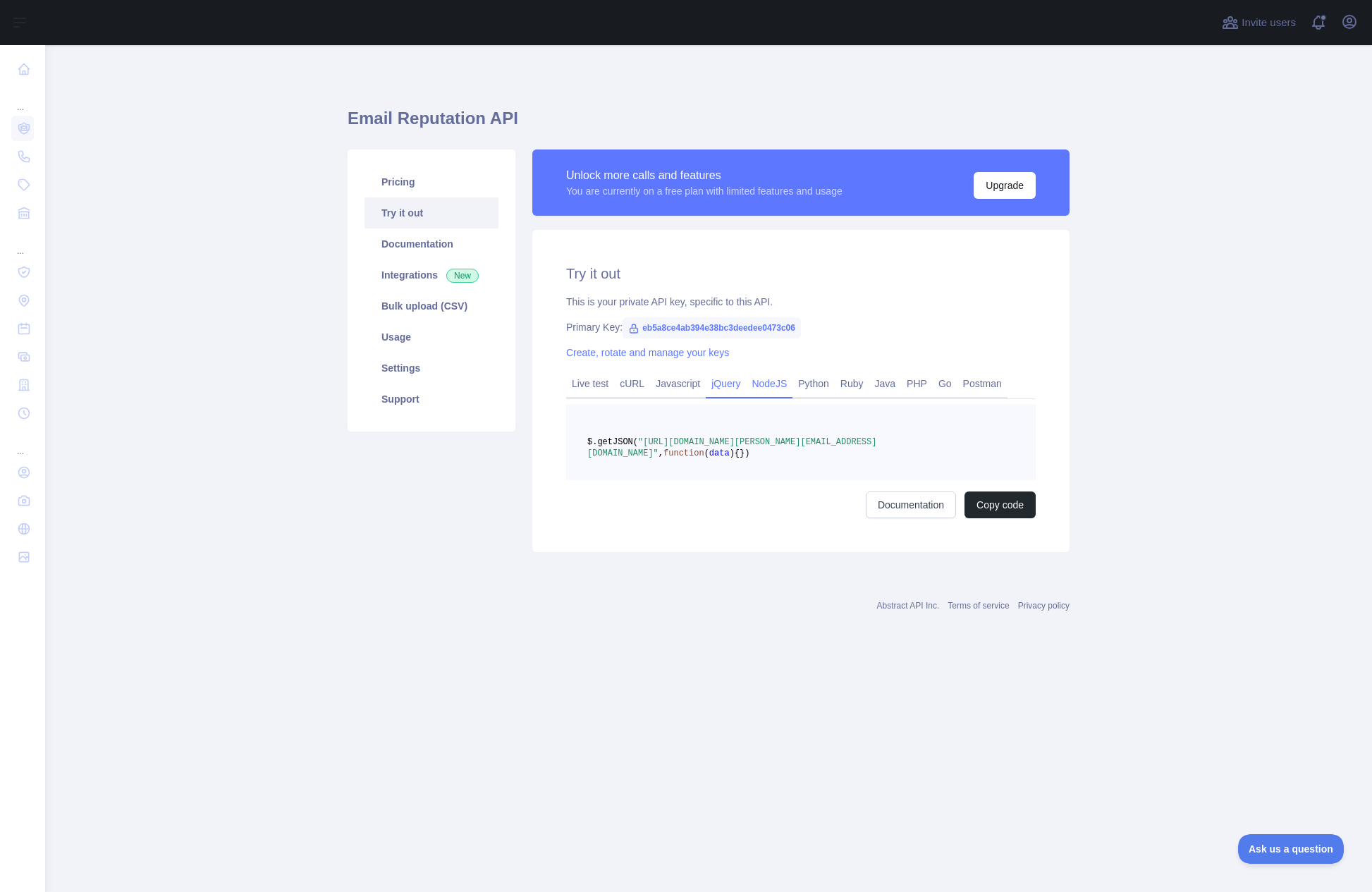
click at [780, 379] on link "NodeJS" at bounding box center [769, 384] width 47 height 23
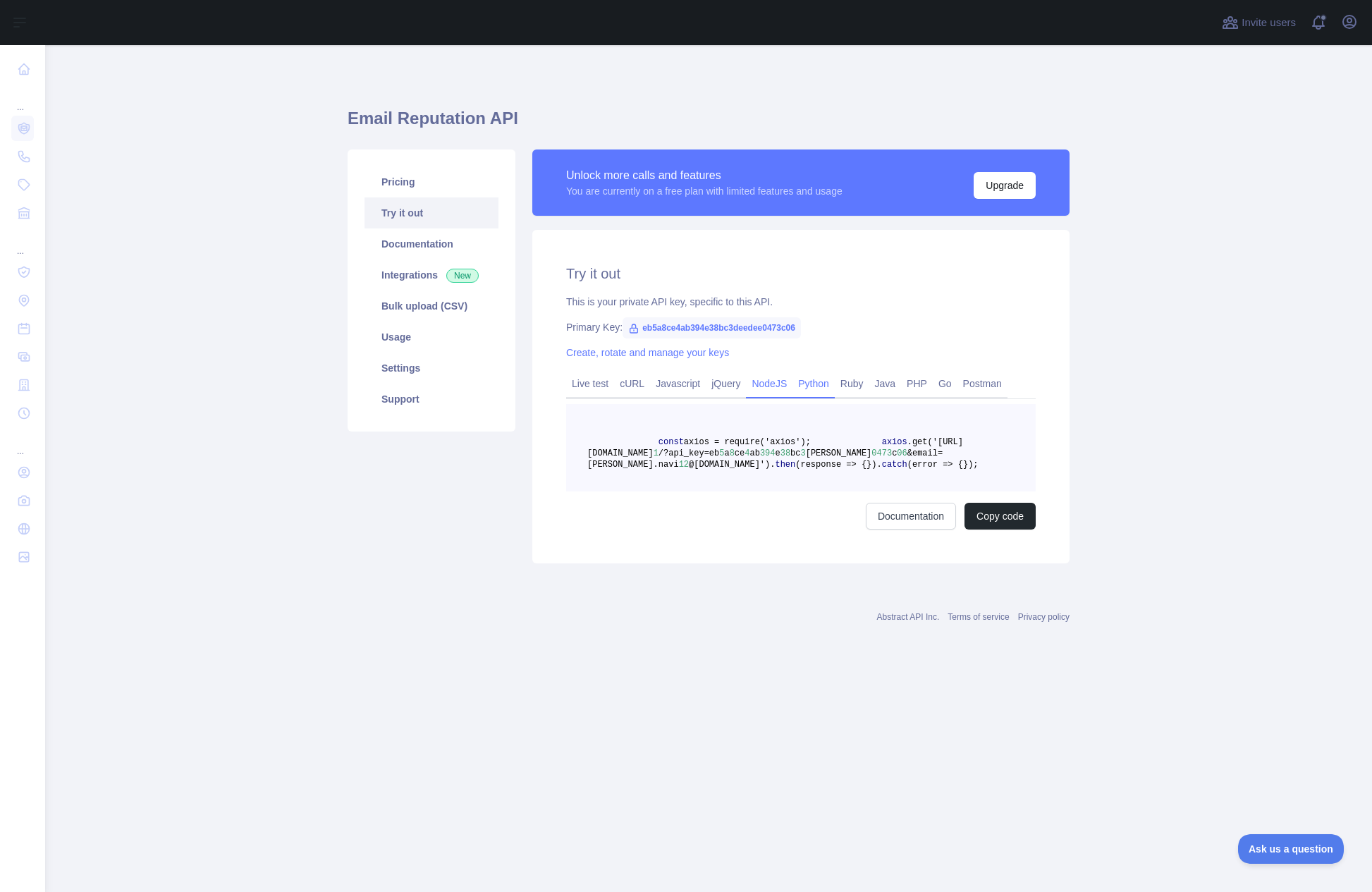
click at [814, 381] on link "Python" at bounding box center [813, 384] width 42 height 23
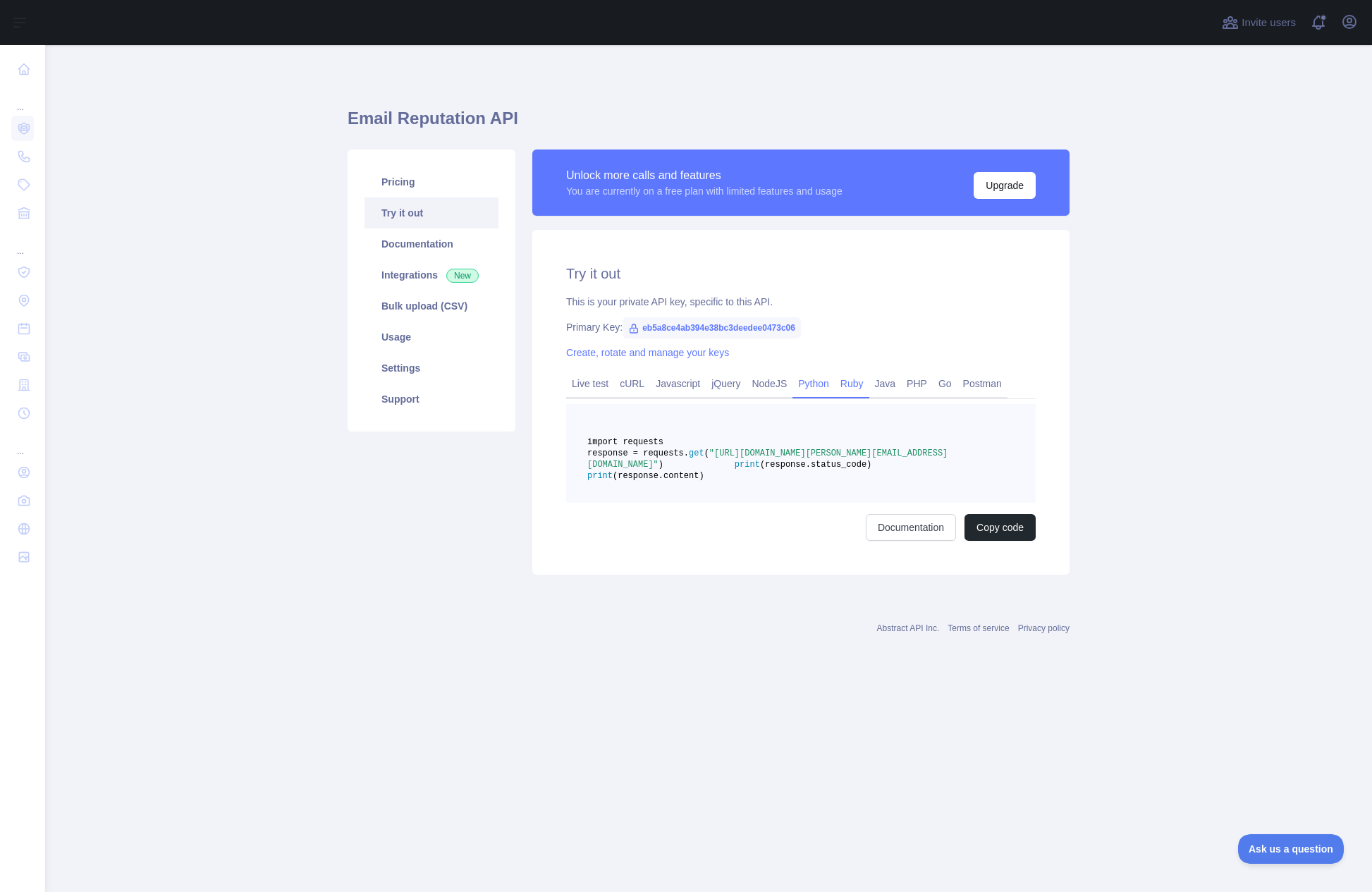
click at [861, 380] on link "Ruby" at bounding box center [852, 384] width 34 height 23
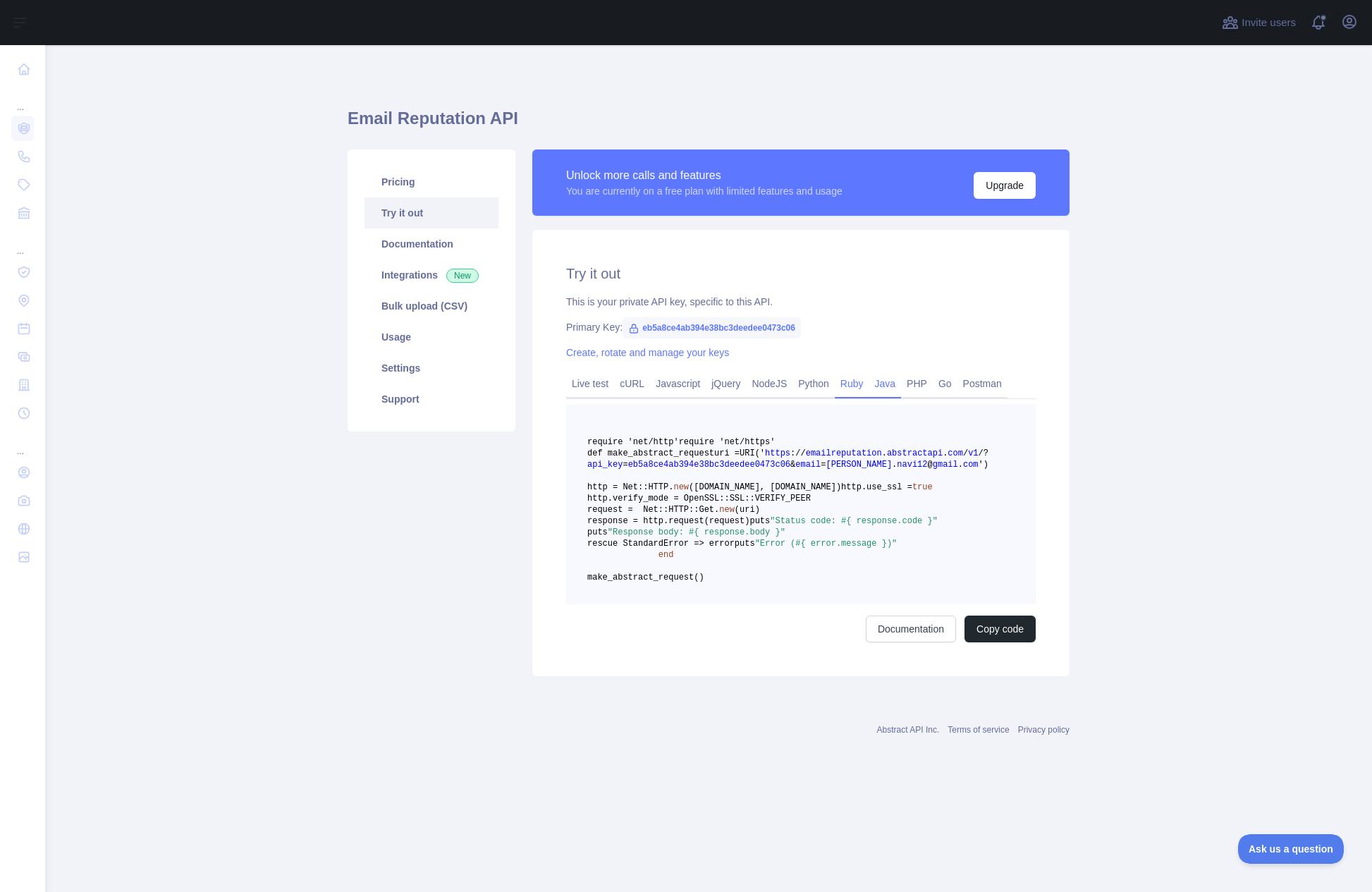
click at [895, 380] on link "Java" at bounding box center [886, 384] width 33 height 23
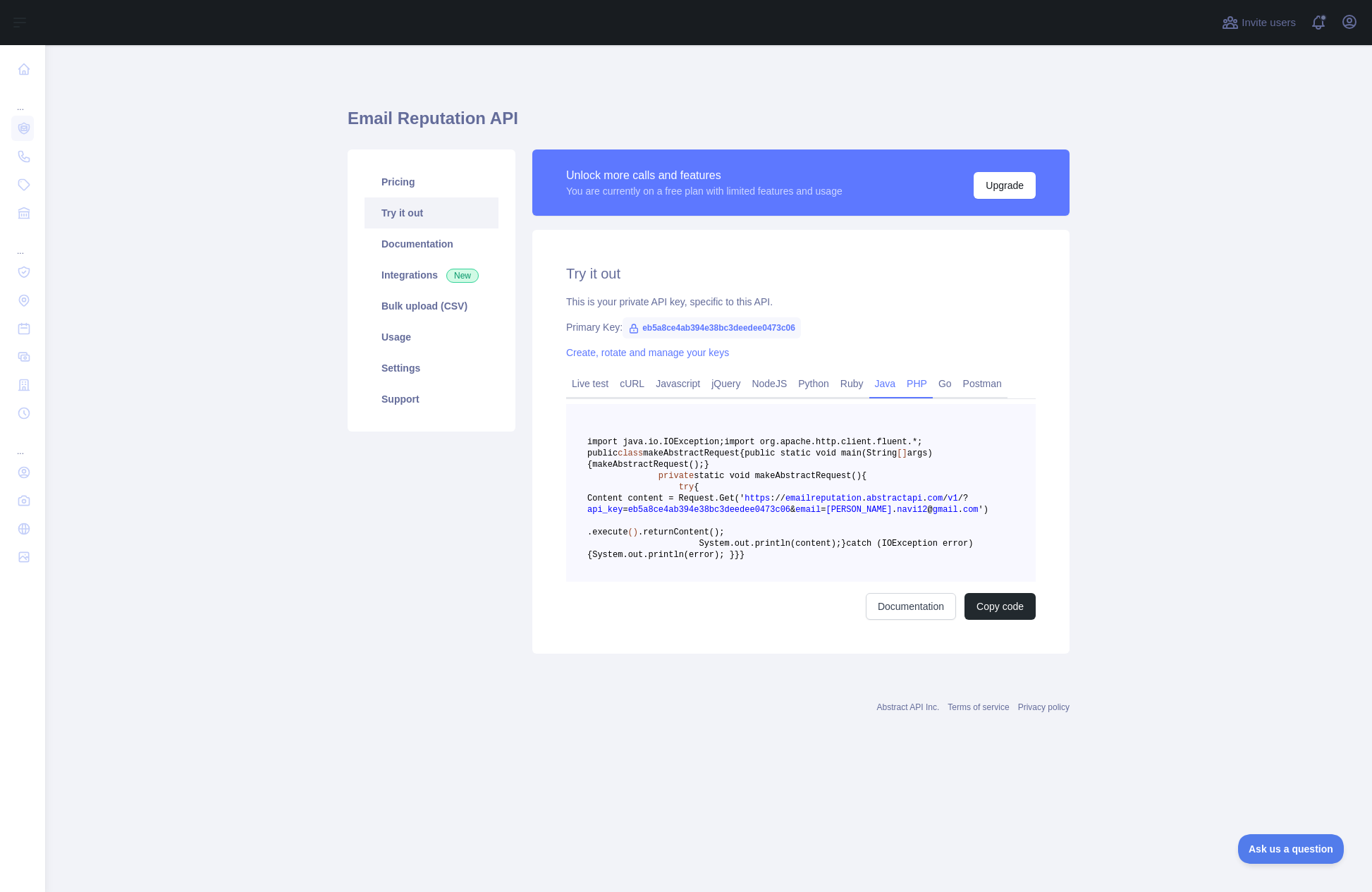
click at [921, 382] on link "PHP" at bounding box center [917, 384] width 32 height 23
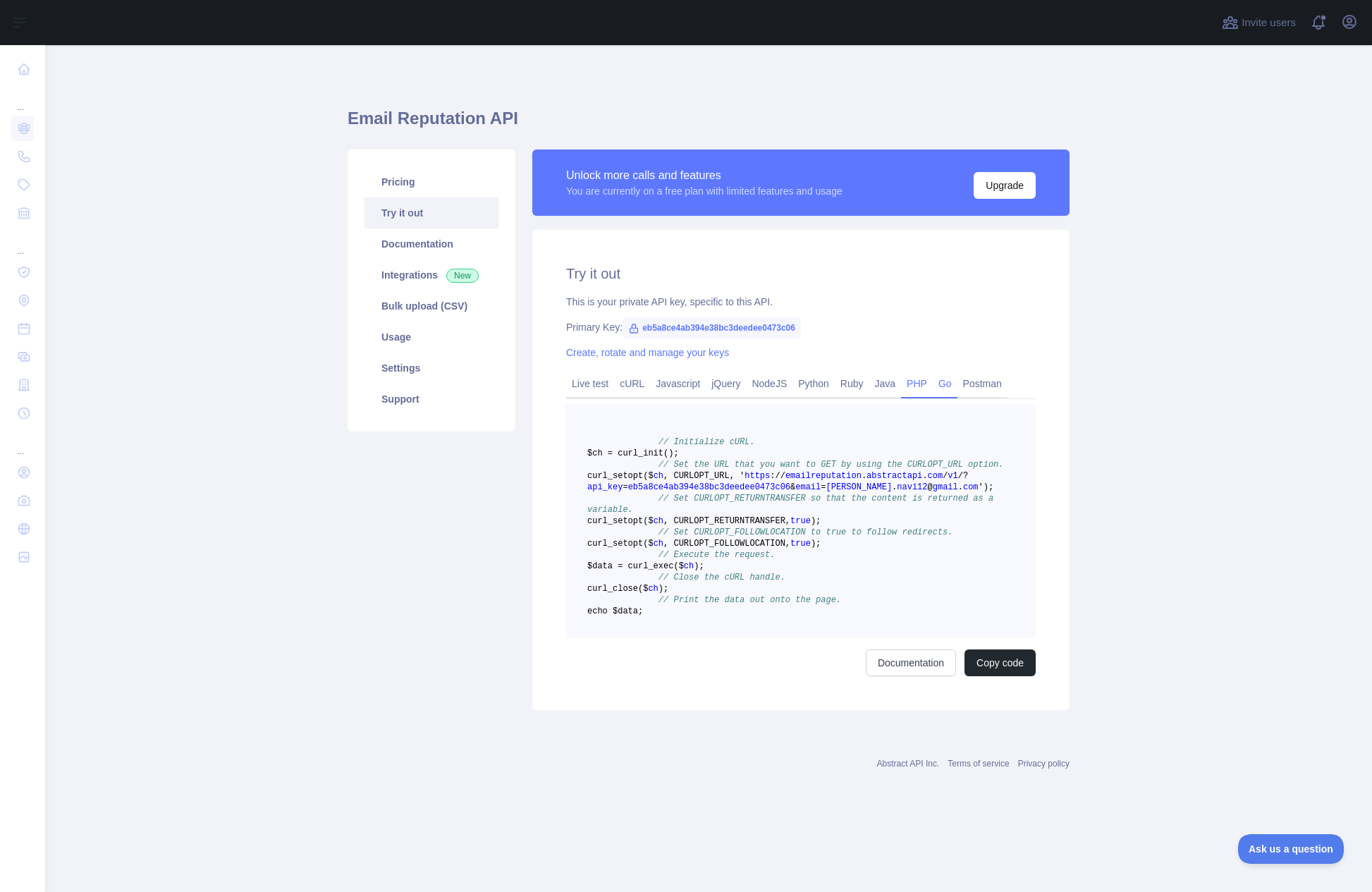
click at [957, 382] on link "Go" at bounding box center [945, 384] width 25 height 23
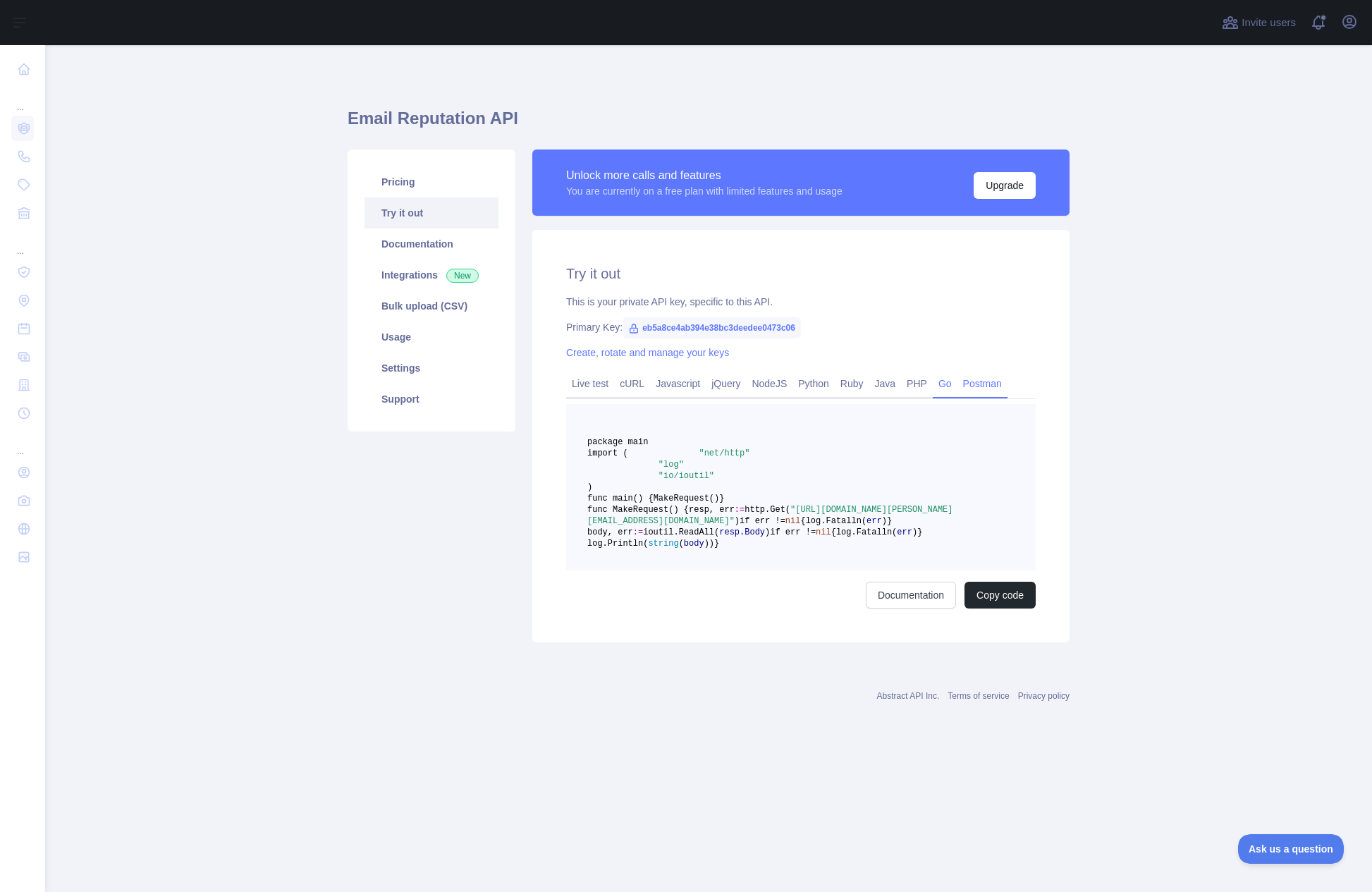
click at [1002, 390] on link "Postman" at bounding box center [983, 384] width 50 height 23
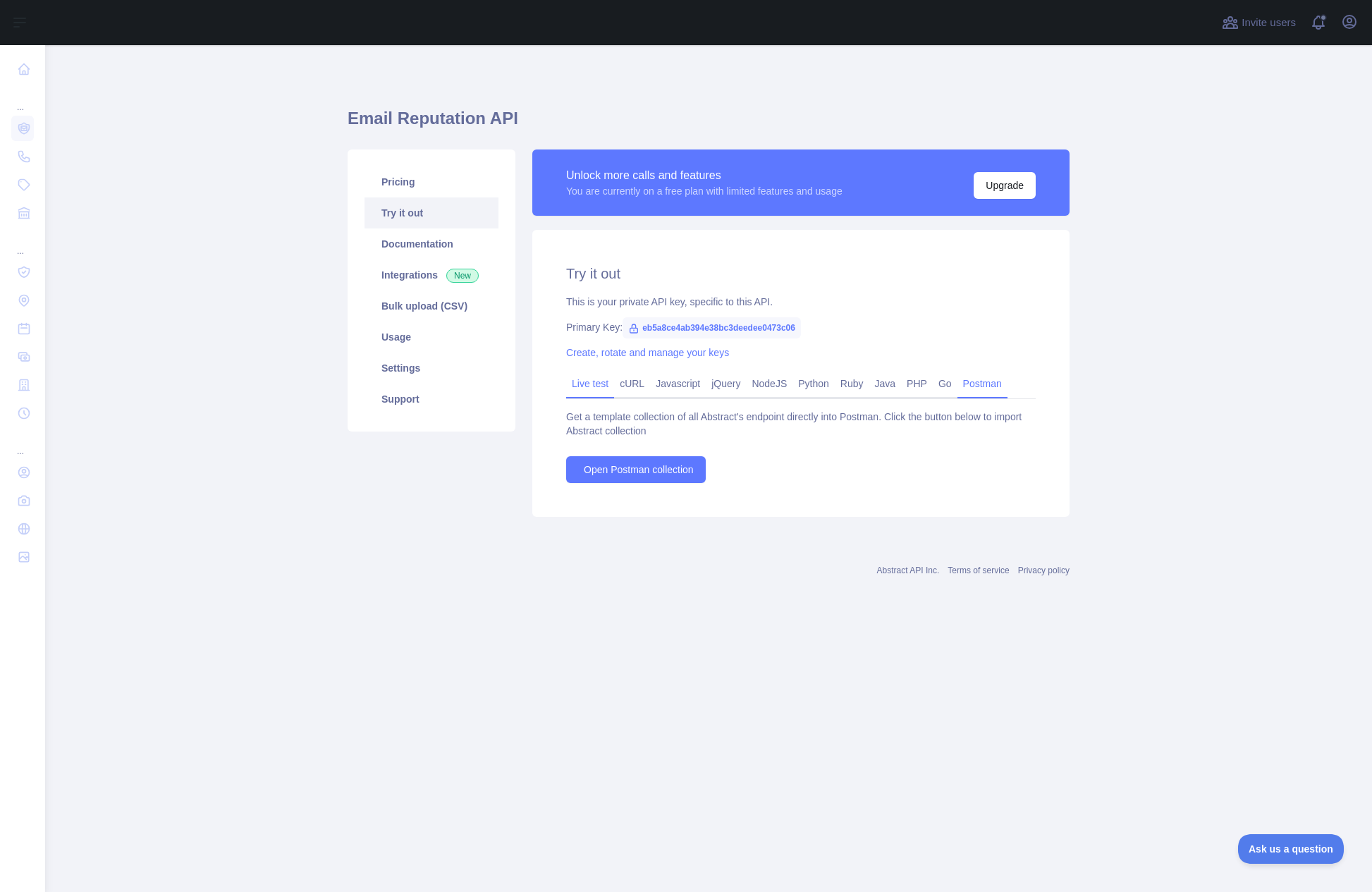
click at [606, 391] on link "Live test" at bounding box center [590, 384] width 48 height 23
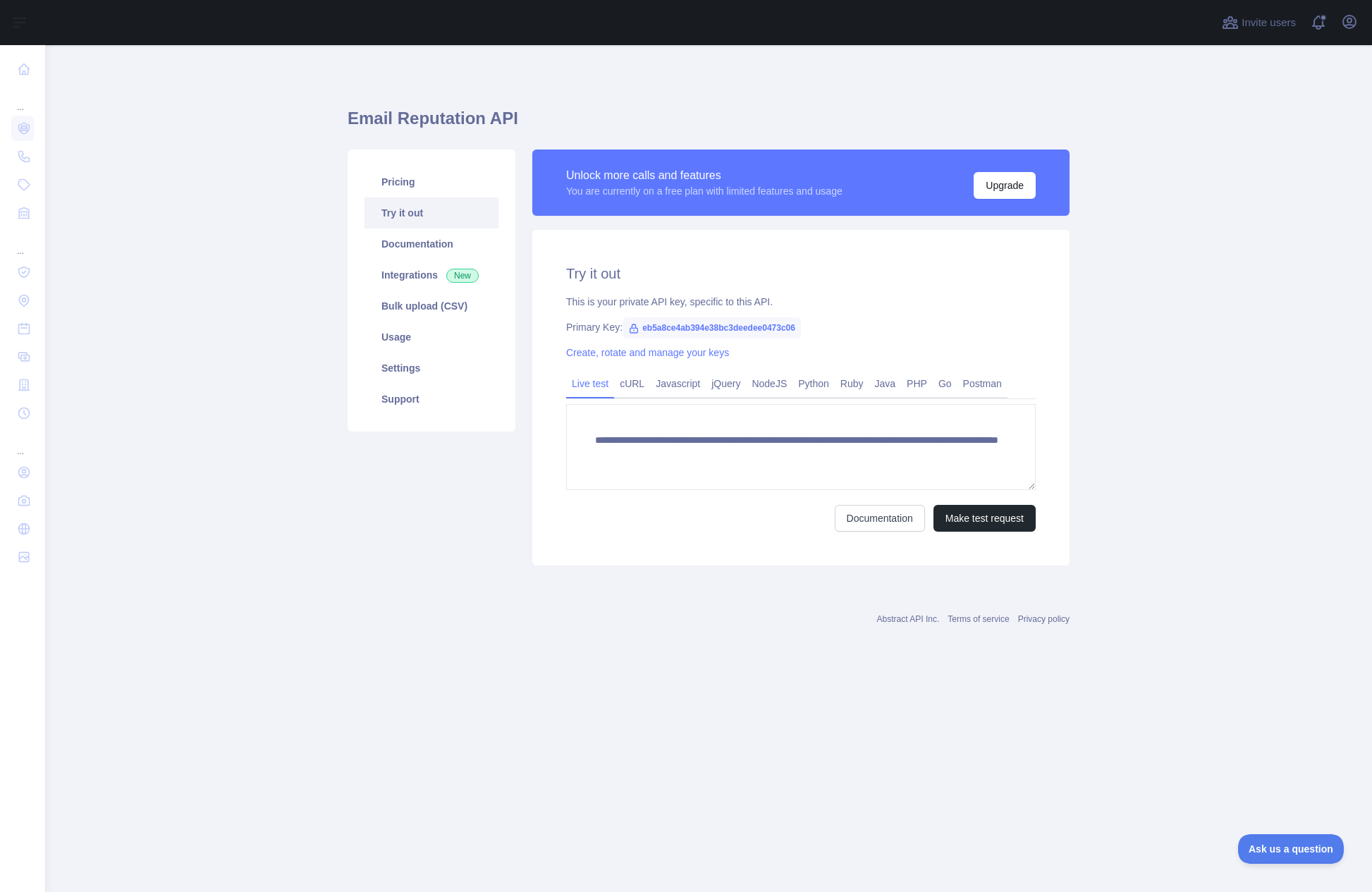
click at [1087, 309] on main "**********" at bounding box center [708, 468] width 1327 height 847
click at [730, 326] on span "eb5a8ce4ab394e38bc3deedee0473c06" at bounding box center [712, 328] width 178 height 21
copy span "eb5a8ce4ab394e38bc3deedee0473c06"
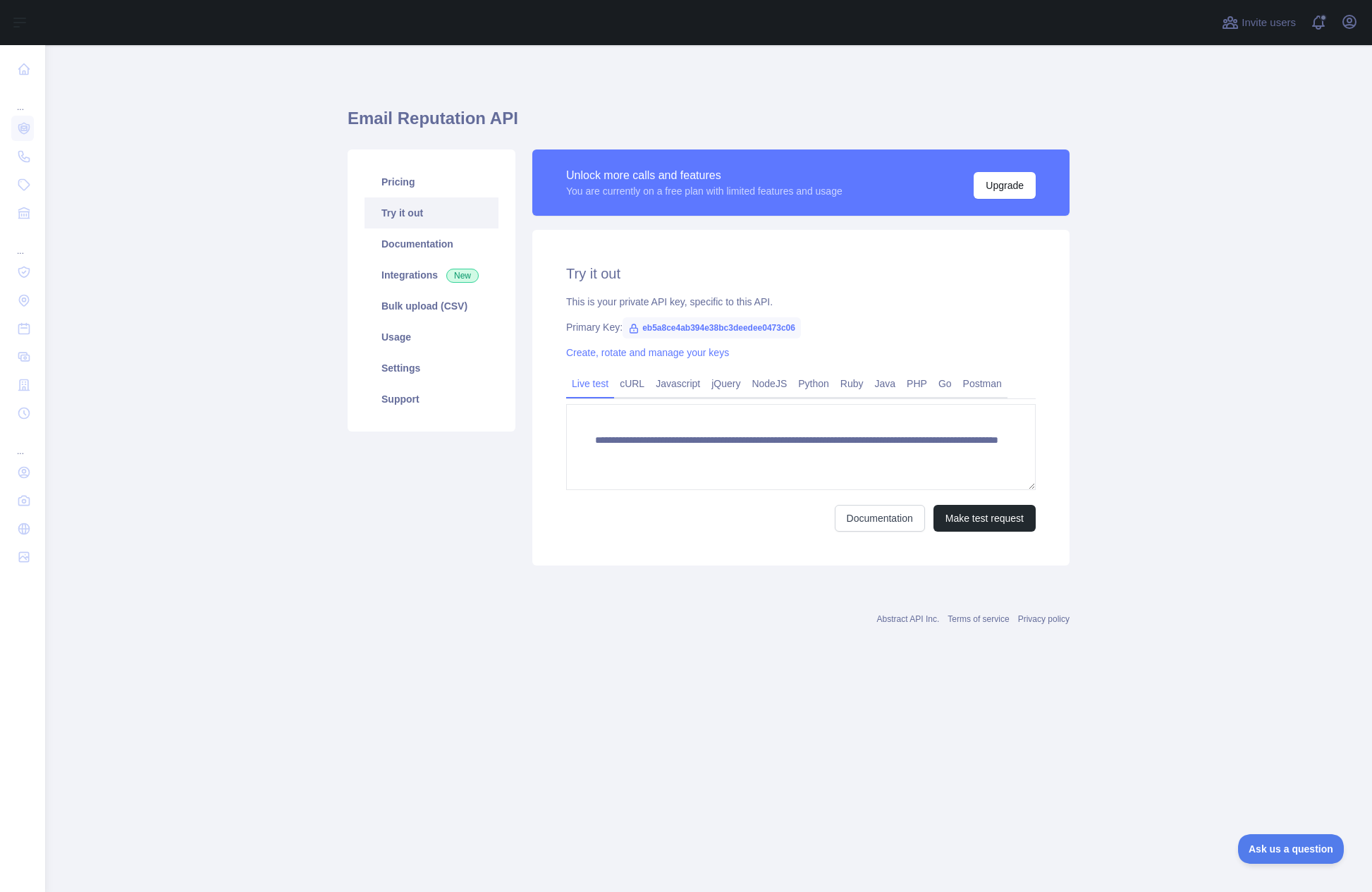
click at [377, 565] on div "Pricing Try it out Documentation Integrations New Bulk upload (CSV) Usage Setti…" at bounding box center [432, 357] width 185 height 416
click at [1009, 517] on button "Make test request" at bounding box center [985, 519] width 102 height 27
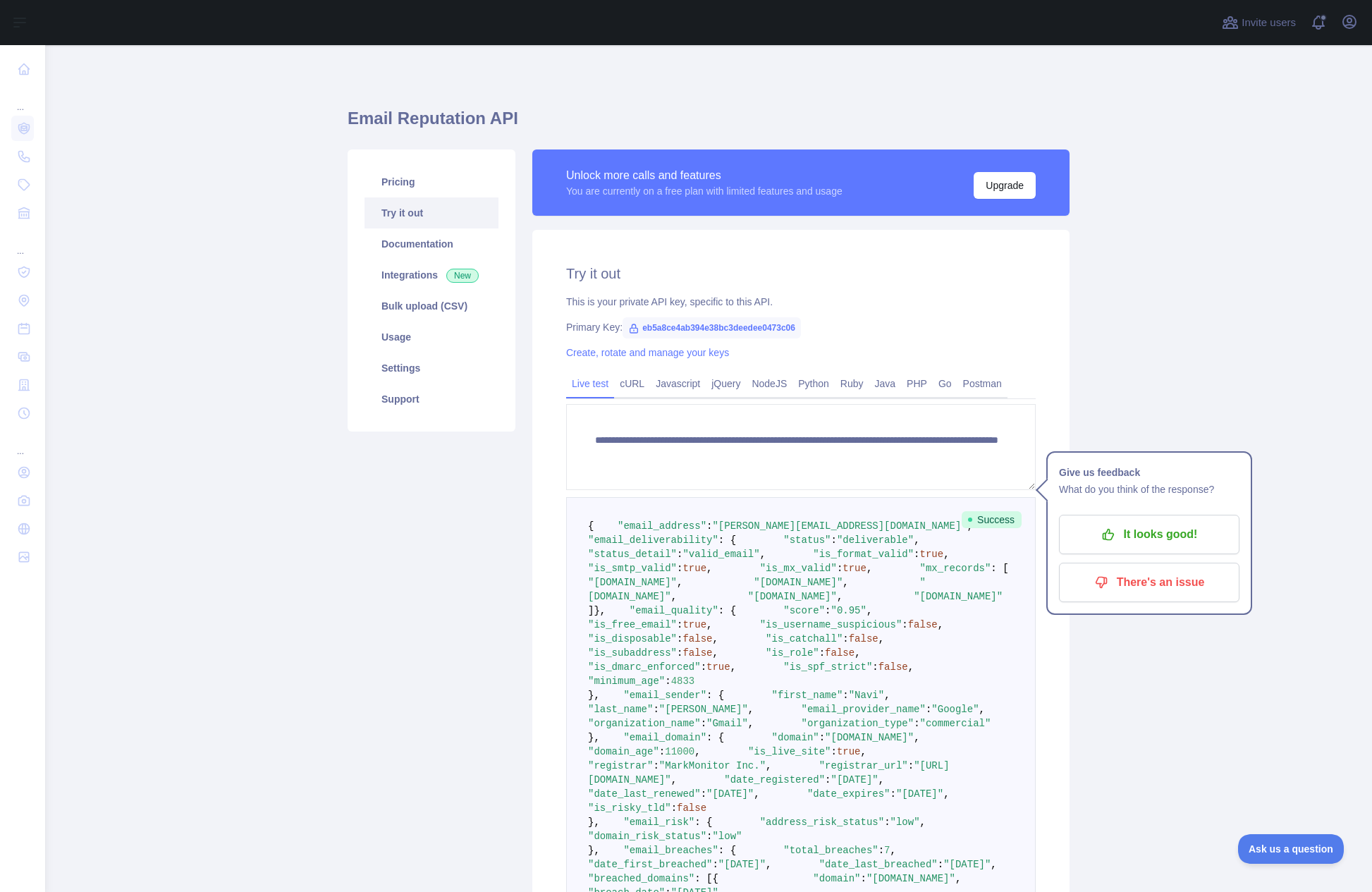
click at [1162, 401] on main "**********" at bounding box center [708, 468] width 1327 height 847
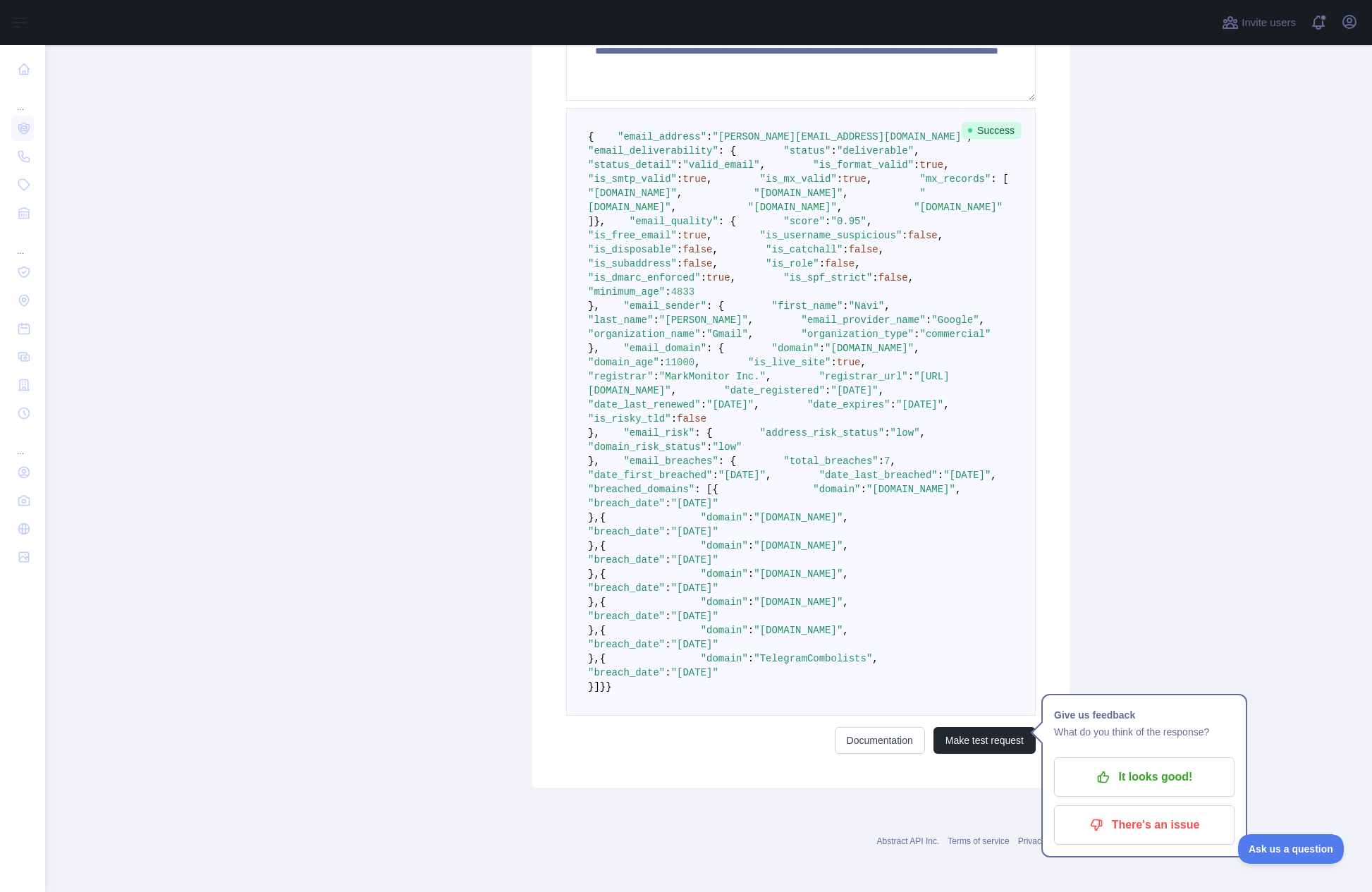
scroll to position [1038, 0]
click at [631, 694] on pre "{ "email_address" : "[PERSON_NAME][EMAIL_ADDRESS][DOMAIN_NAME]" , "email_delive…" at bounding box center [801, 412] width 470 height 608
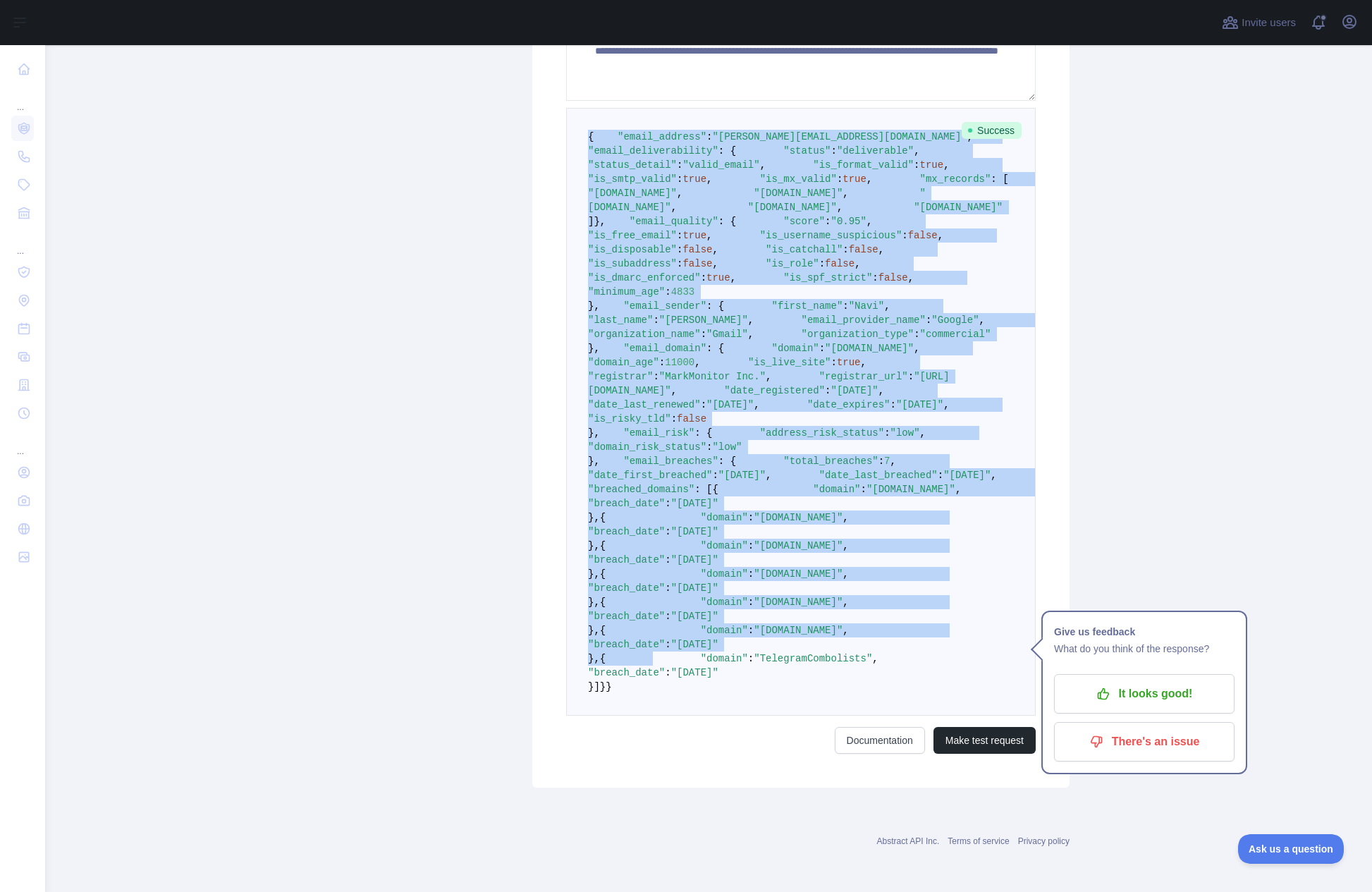
scroll to position [956, 0]
drag, startPoint x: 584, startPoint y: 308, endPoint x: 634, endPoint y: 774, distance: 468.7
click at [634, 716] on pre "{ "email_address" : "[PERSON_NAME][EMAIL_ADDRESS][DOMAIN_NAME]" , "email_delive…" at bounding box center [801, 412] width 470 height 608
copy code "{ "email_address" : "[PERSON_NAME][EMAIL_ADDRESS][DOMAIN_NAME]" , "email_delive…"
click at [870, 408] on pre "{ "email_address" : "[PERSON_NAME][EMAIL_ADDRESS][DOMAIN_NAME]" , "email_delive…" at bounding box center [801, 412] width 470 height 608
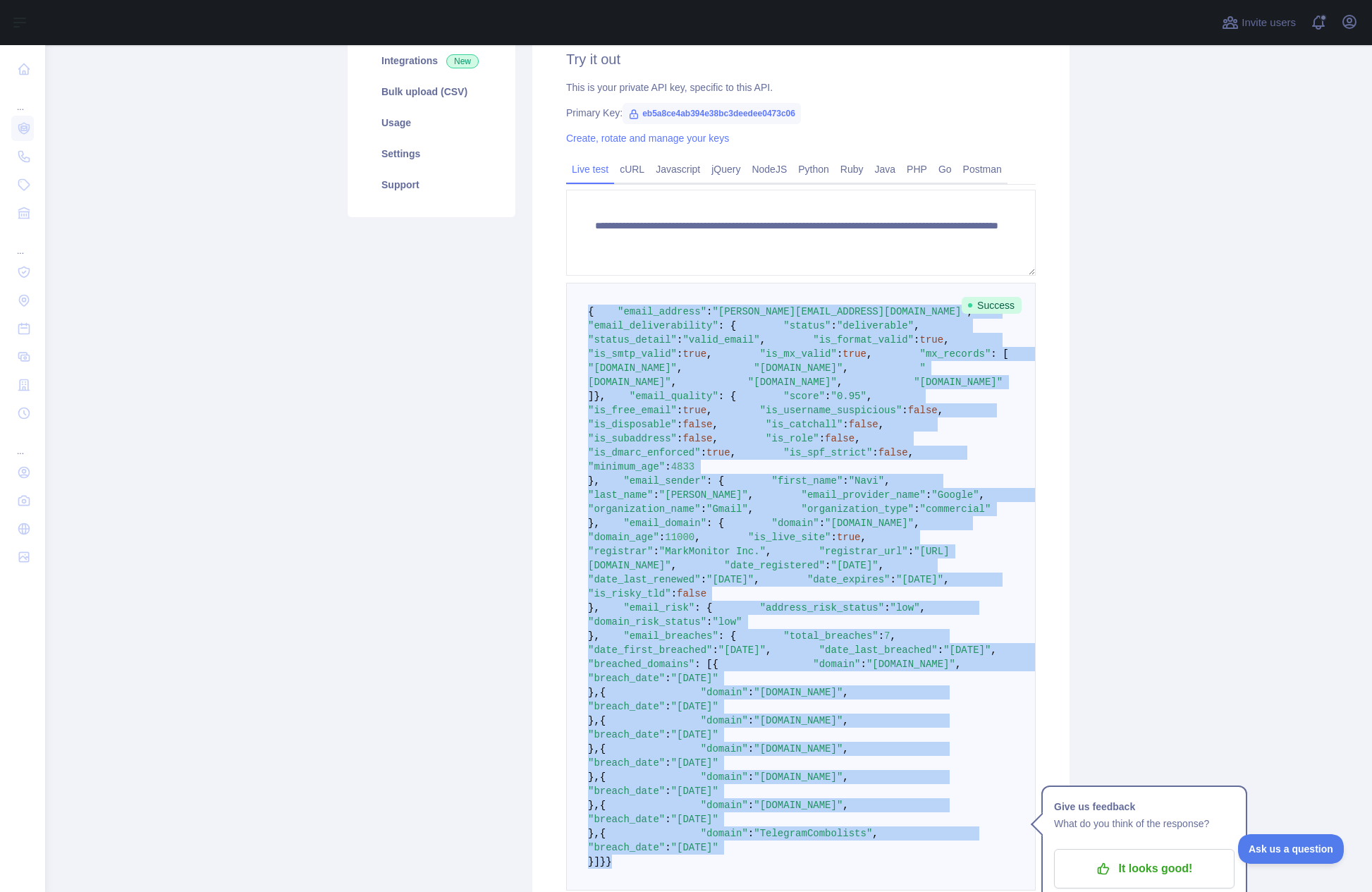
scroll to position [1038, 0]
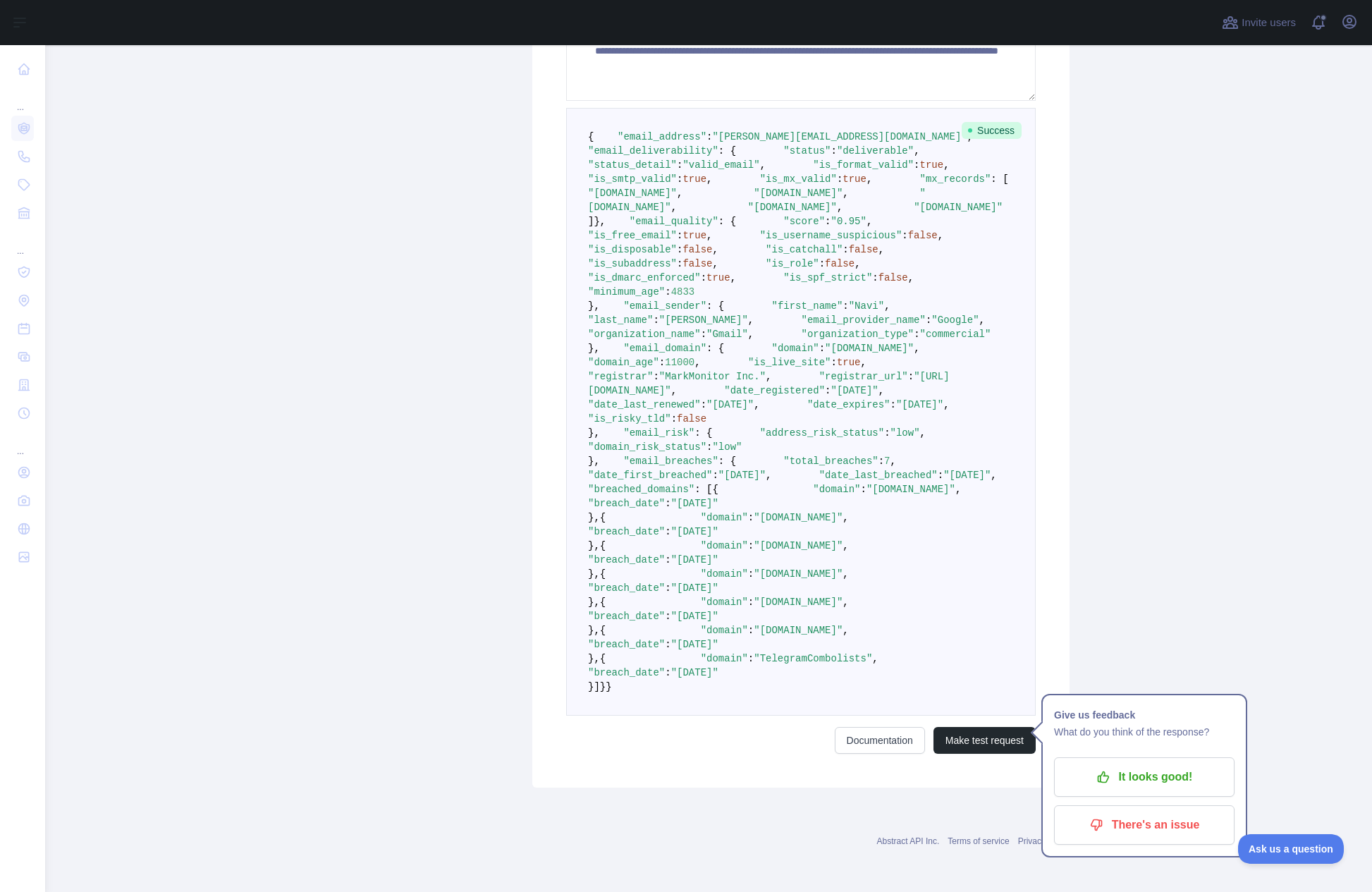
click at [948, 493] on pre "{ "email_address" : "[PERSON_NAME][EMAIL_ADDRESS][DOMAIN_NAME]" , "email_delive…" at bounding box center [801, 412] width 470 height 608
click at [996, 742] on button "Make test request" at bounding box center [985, 741] width 102 height 27
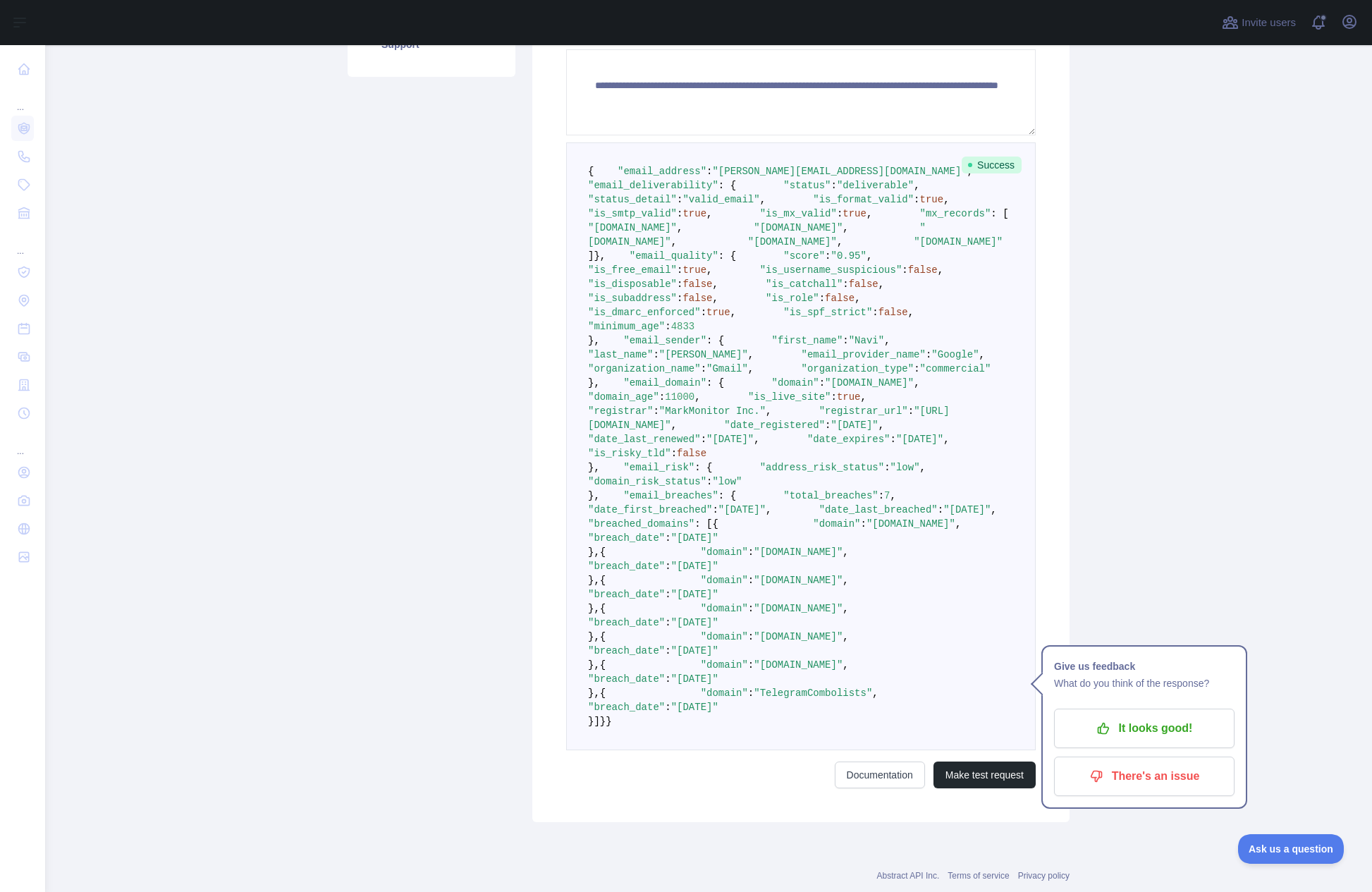
scroll to position [0, 0]
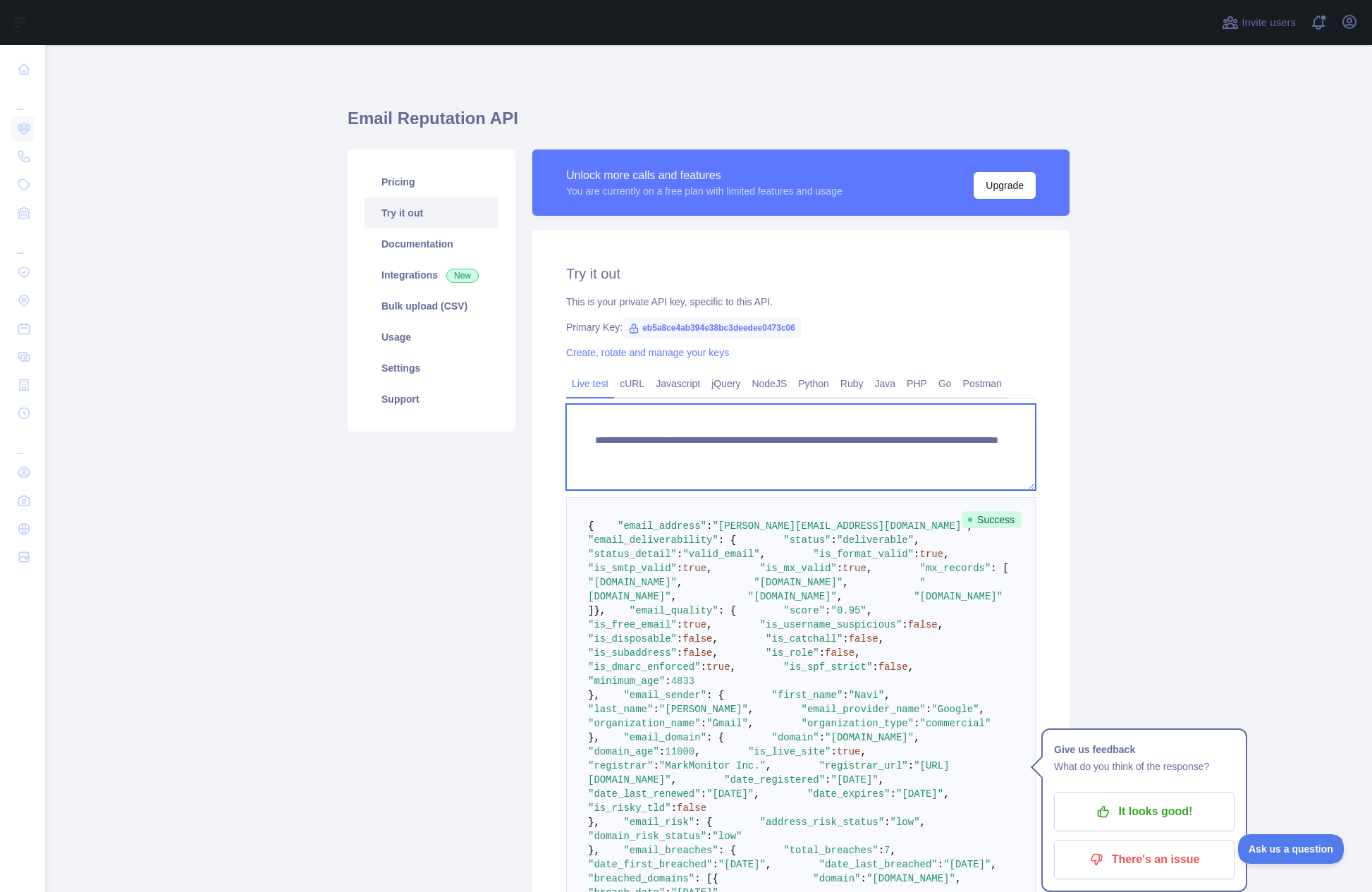
click at [968, 447] on textarea "**********" at bounding box center [801, 447] width 470 height 86
drag, startPoint x: 973, startPoint y: 452, endPoint x: 856, endPoint y: 452, distance: 117.0
click at [856, 452] on textarea "**********" at bounding box center [801, 447] width 470 height 86
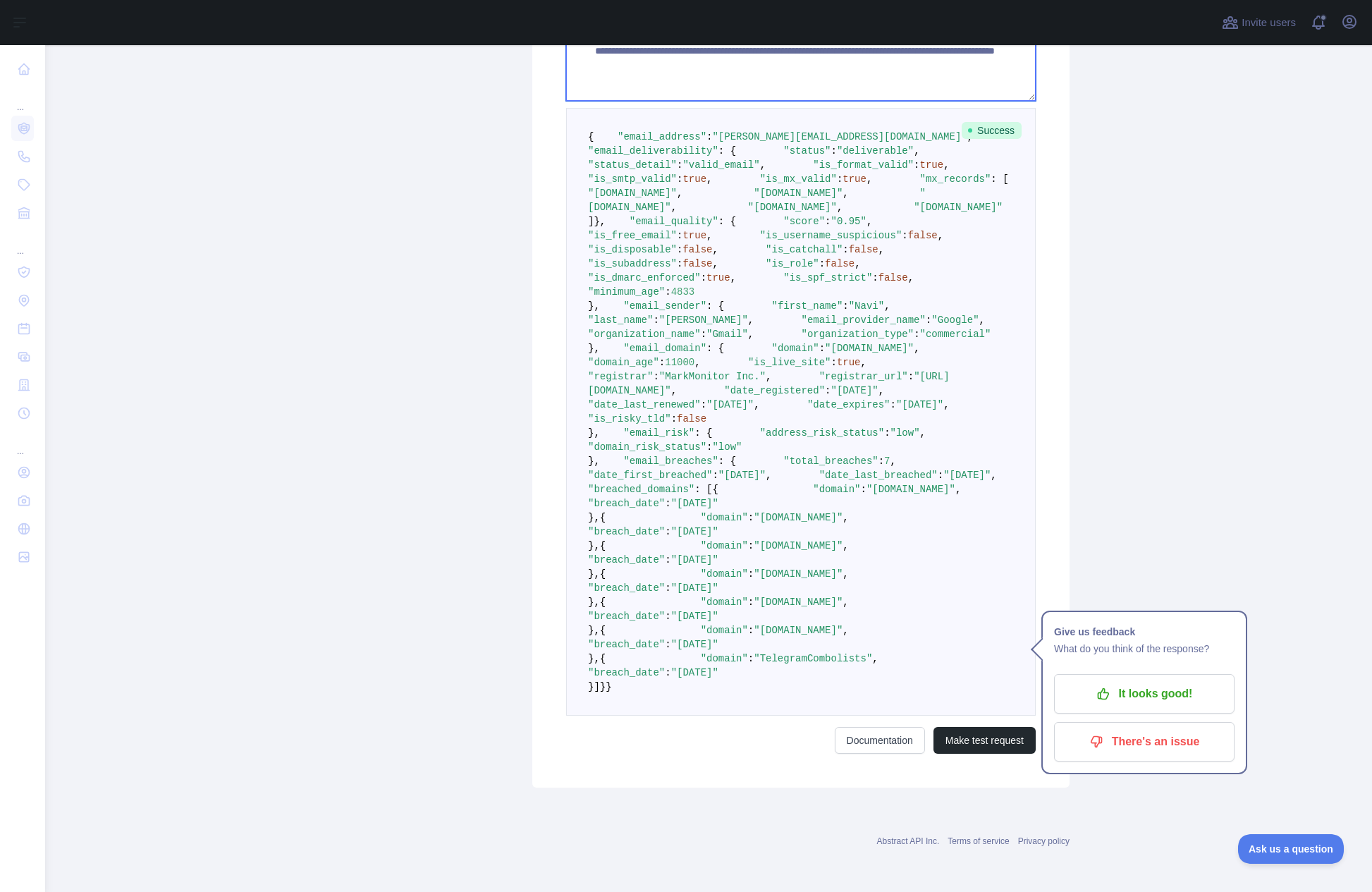
scroll to position [1038, 0]
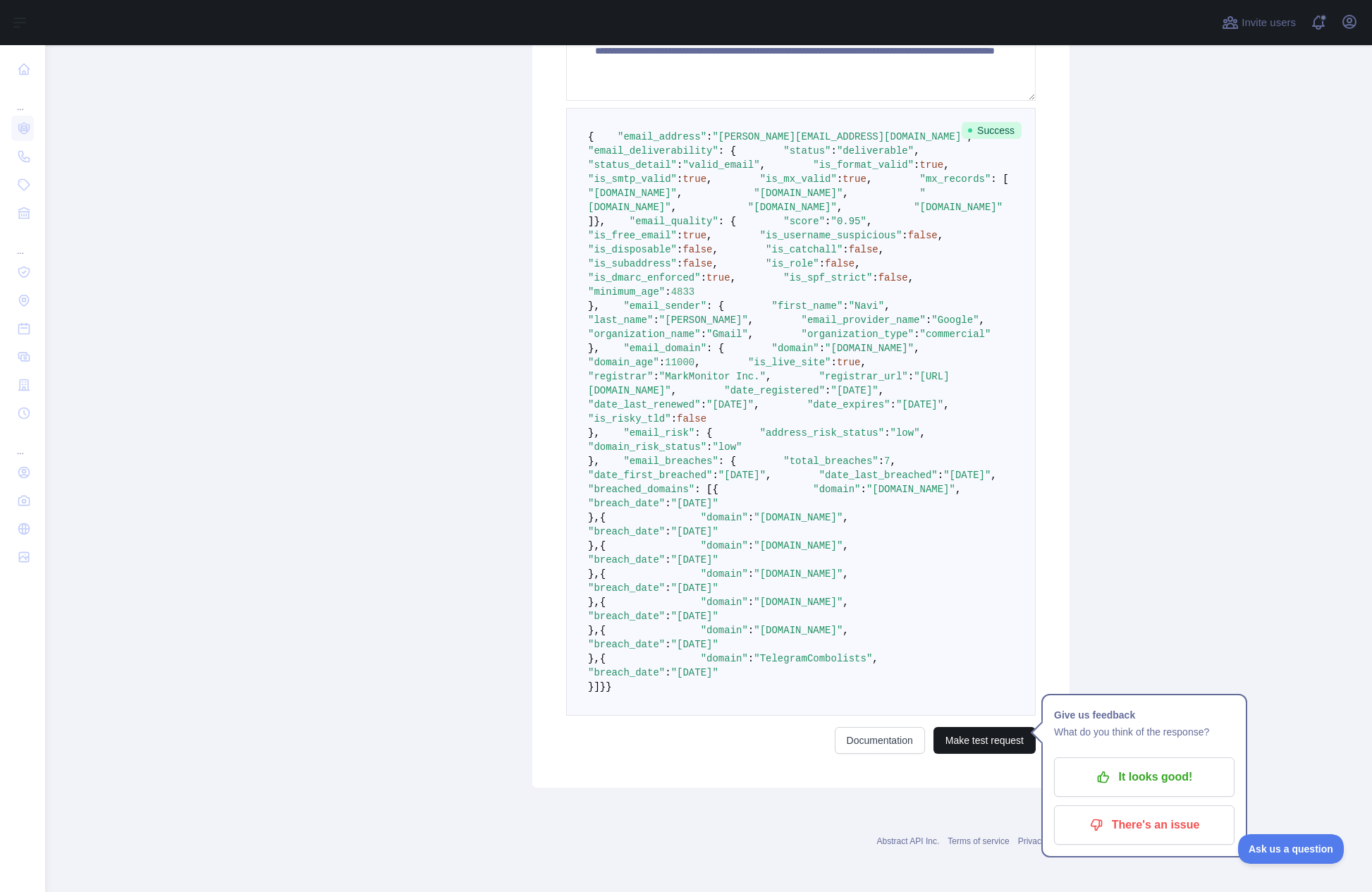
click at [970, 740] on button "Make test request" at bounding box center [985, 741] width 102 height 27
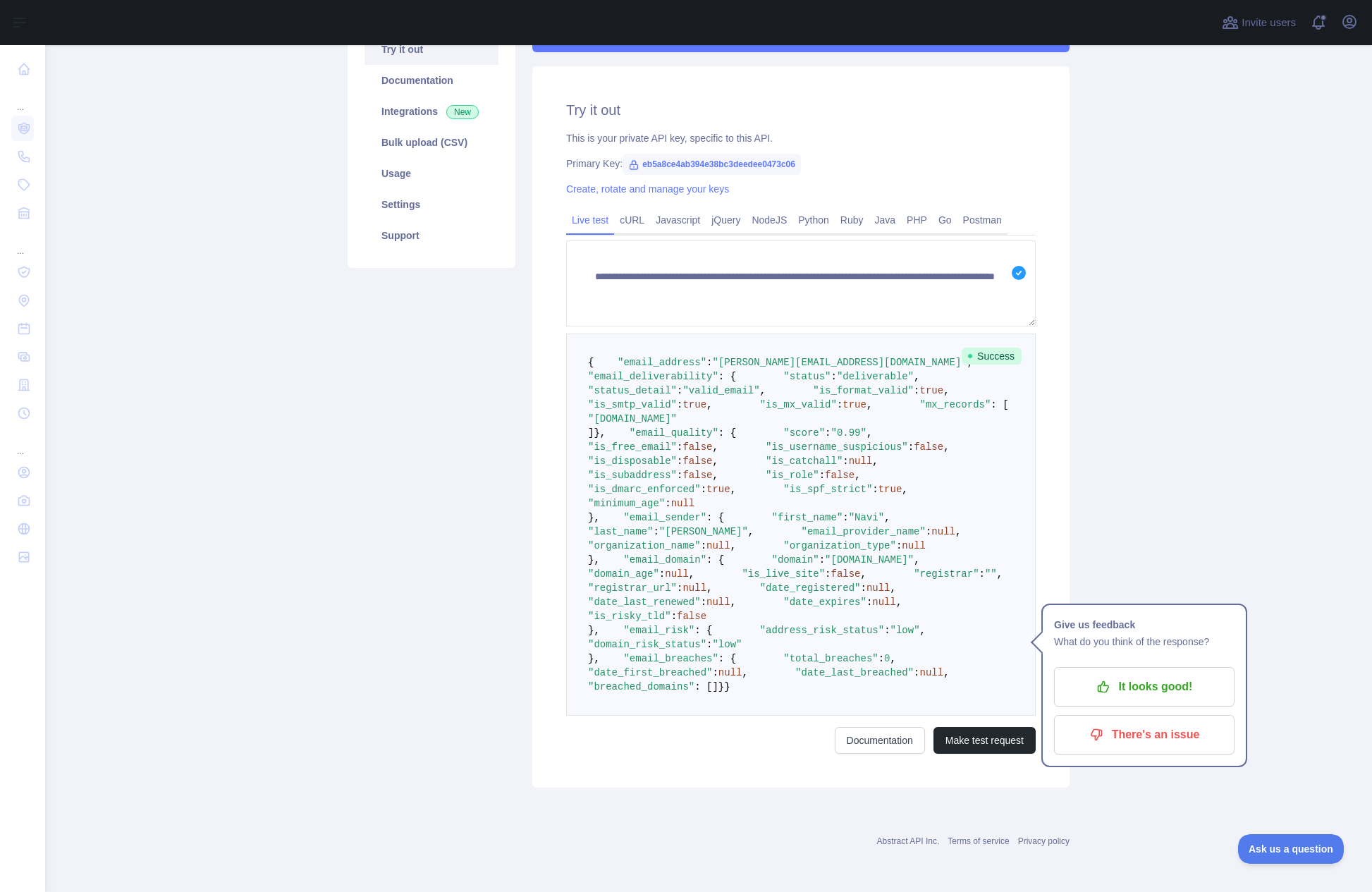
scroll to position [35, 0]
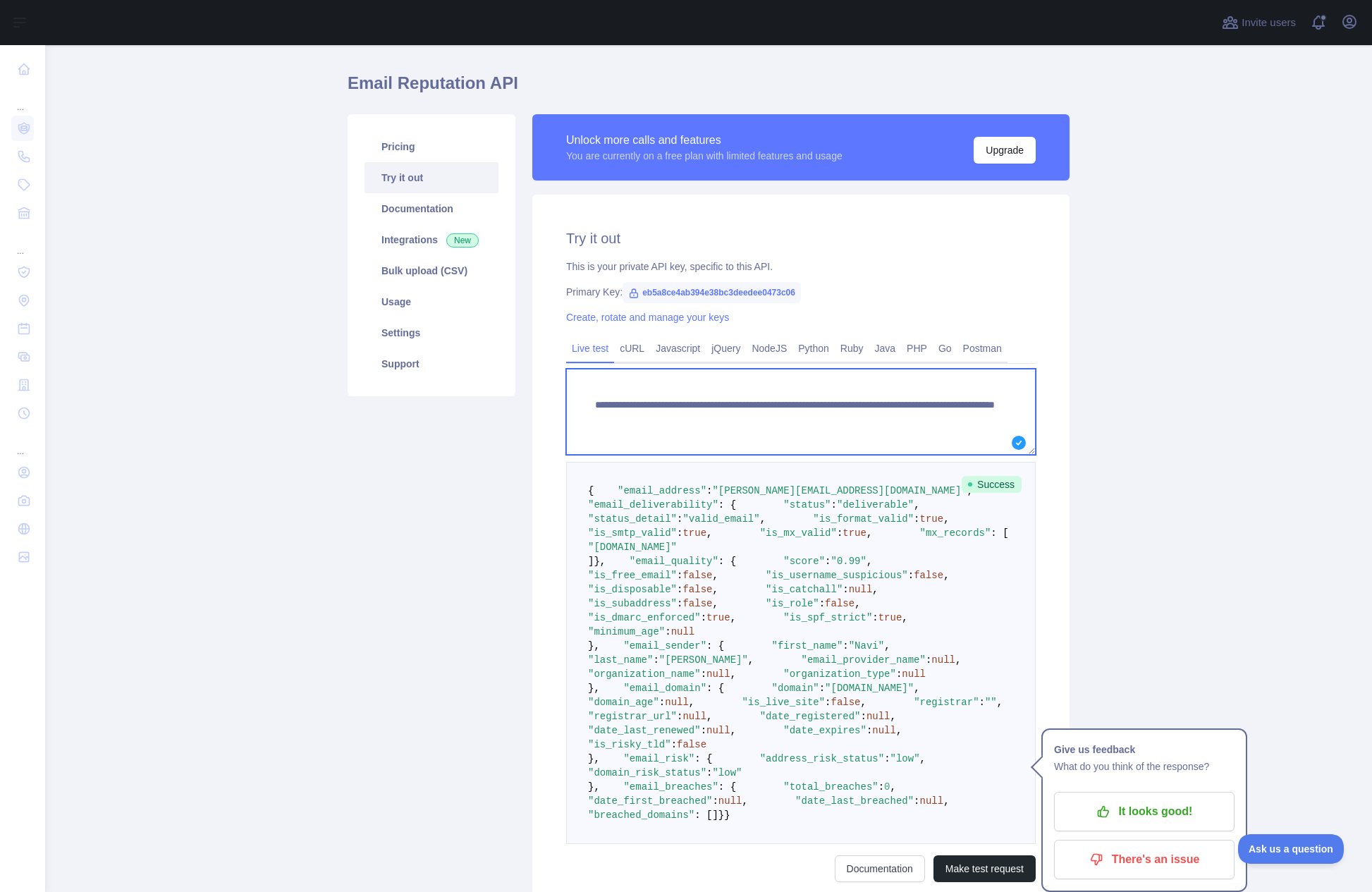
drag, startPoint x: 969, startPoint y: 415, endPoint x: 854, endPoint y: 418, distance: 115.0
click at [854, 418] on textarea "**********" at bounding box center [801, 412] width 470 height 86
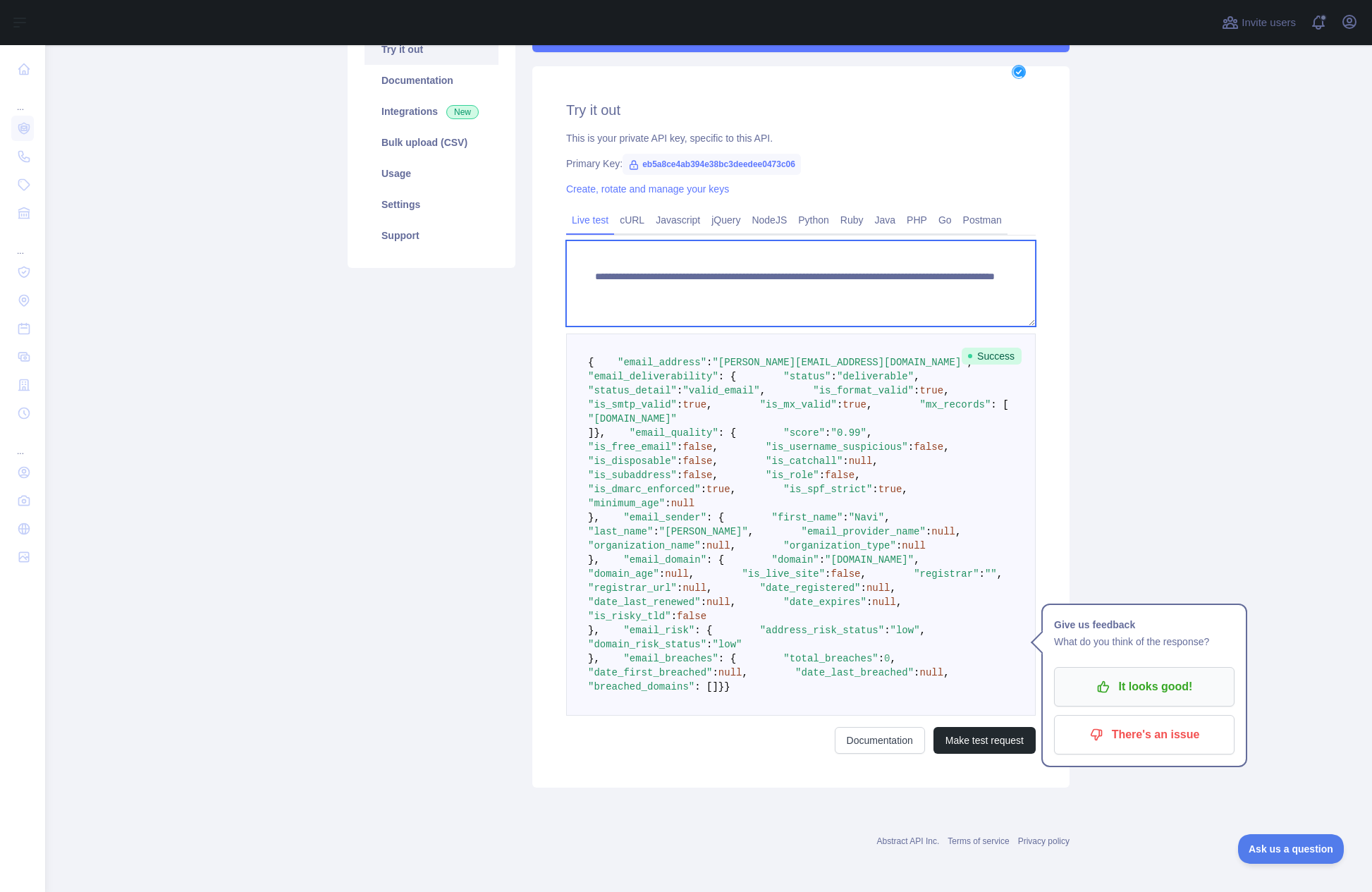
scroll to position [572, 0]
type textarea "**********"
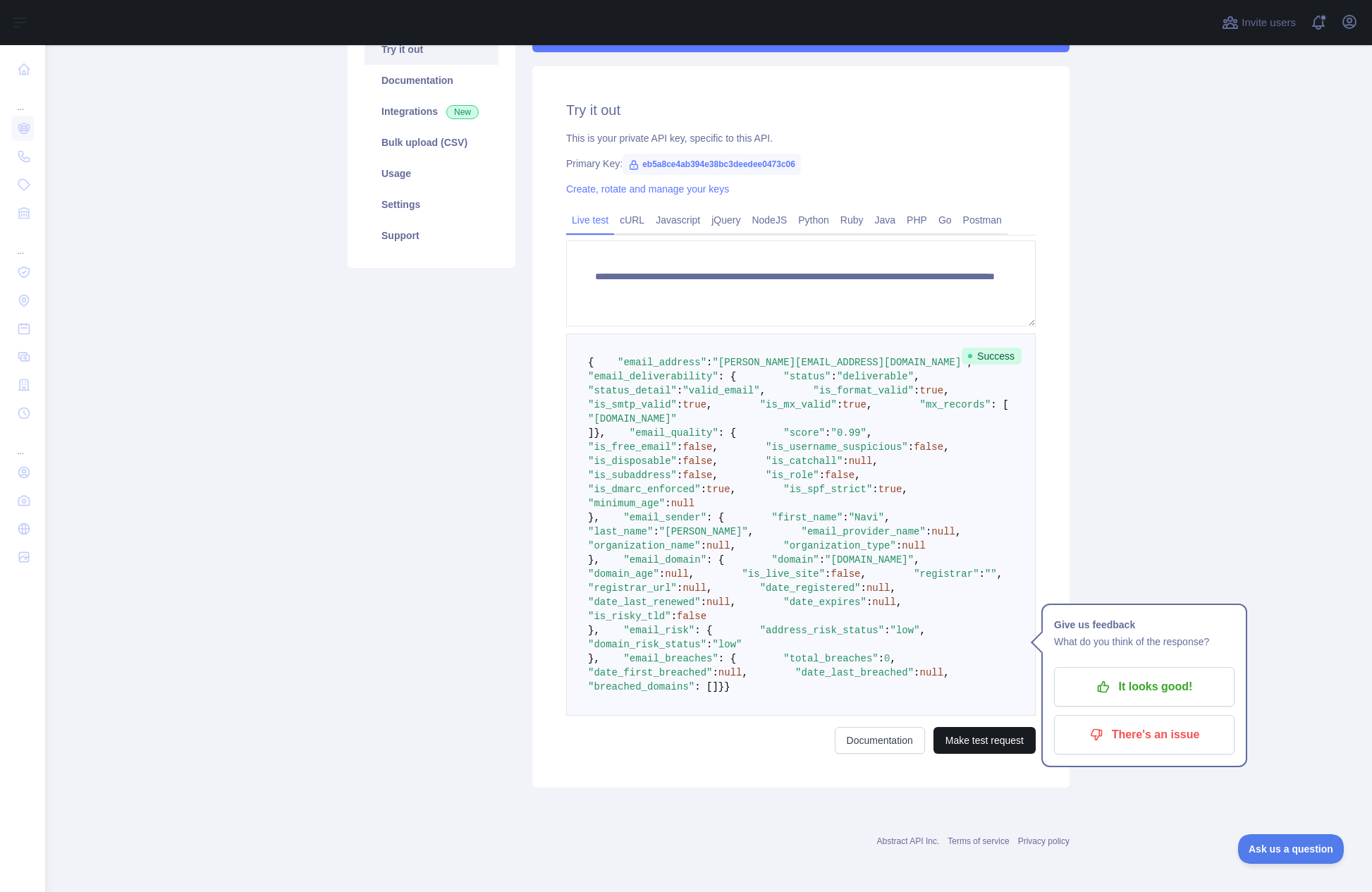
click at [983, 730] on button "Make test request" at bounding box center [985, 741] width 102 height 27
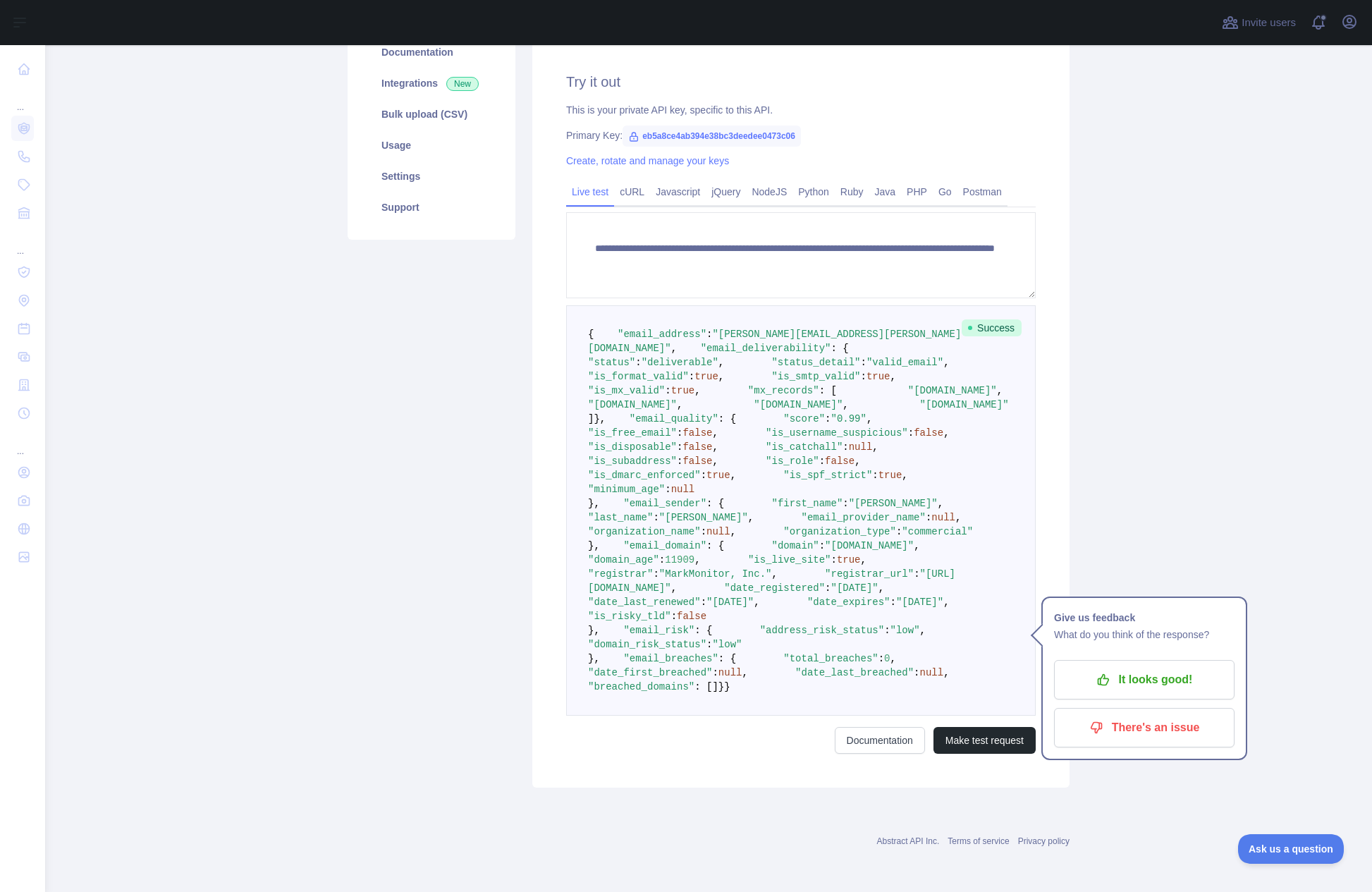
scroll to position [143, 0]
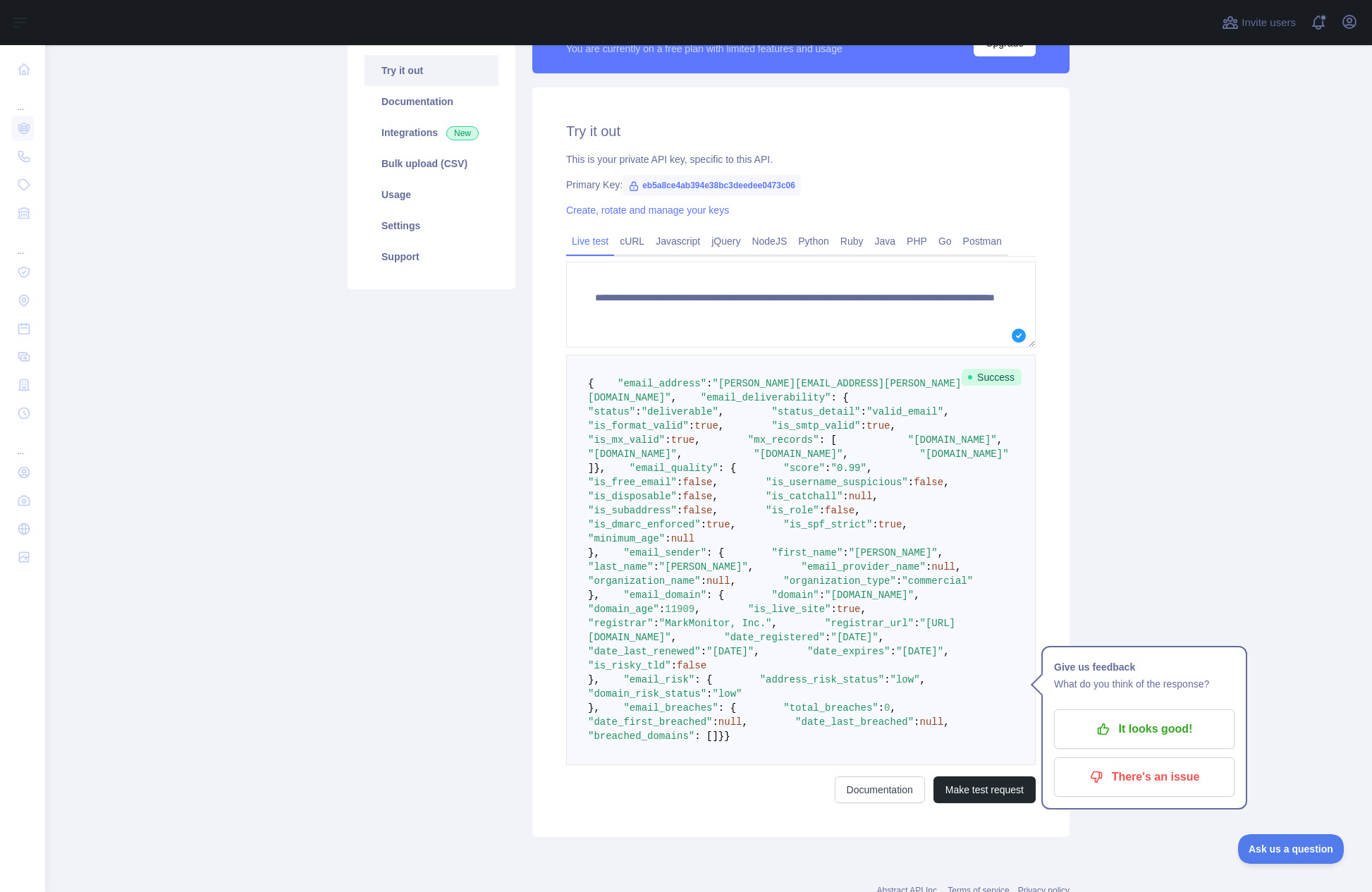
click at [1217, 275] on main "**********" at bounding box center [708, 468] width 1327 height 847
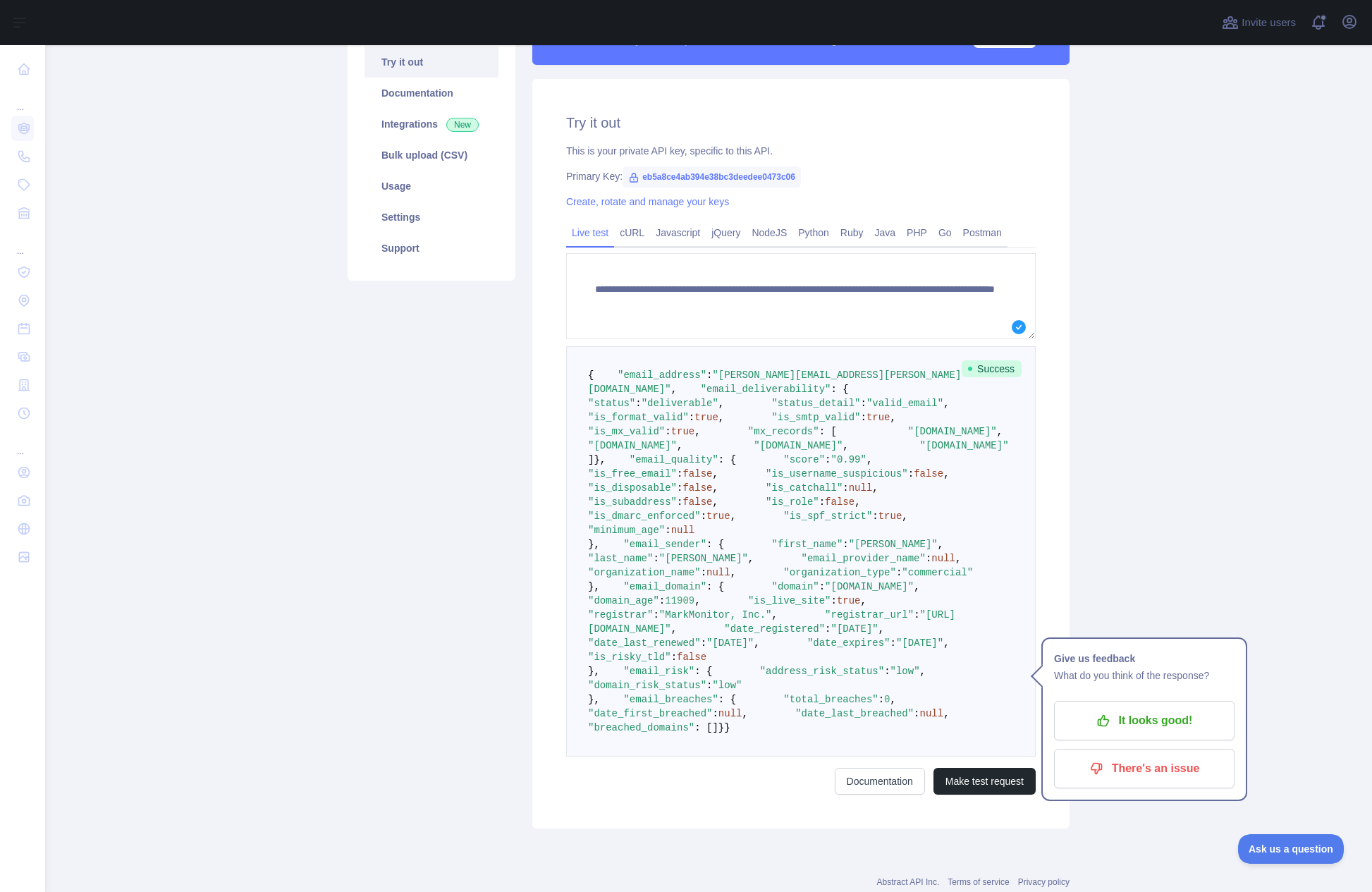
scroll to position [0, 0]
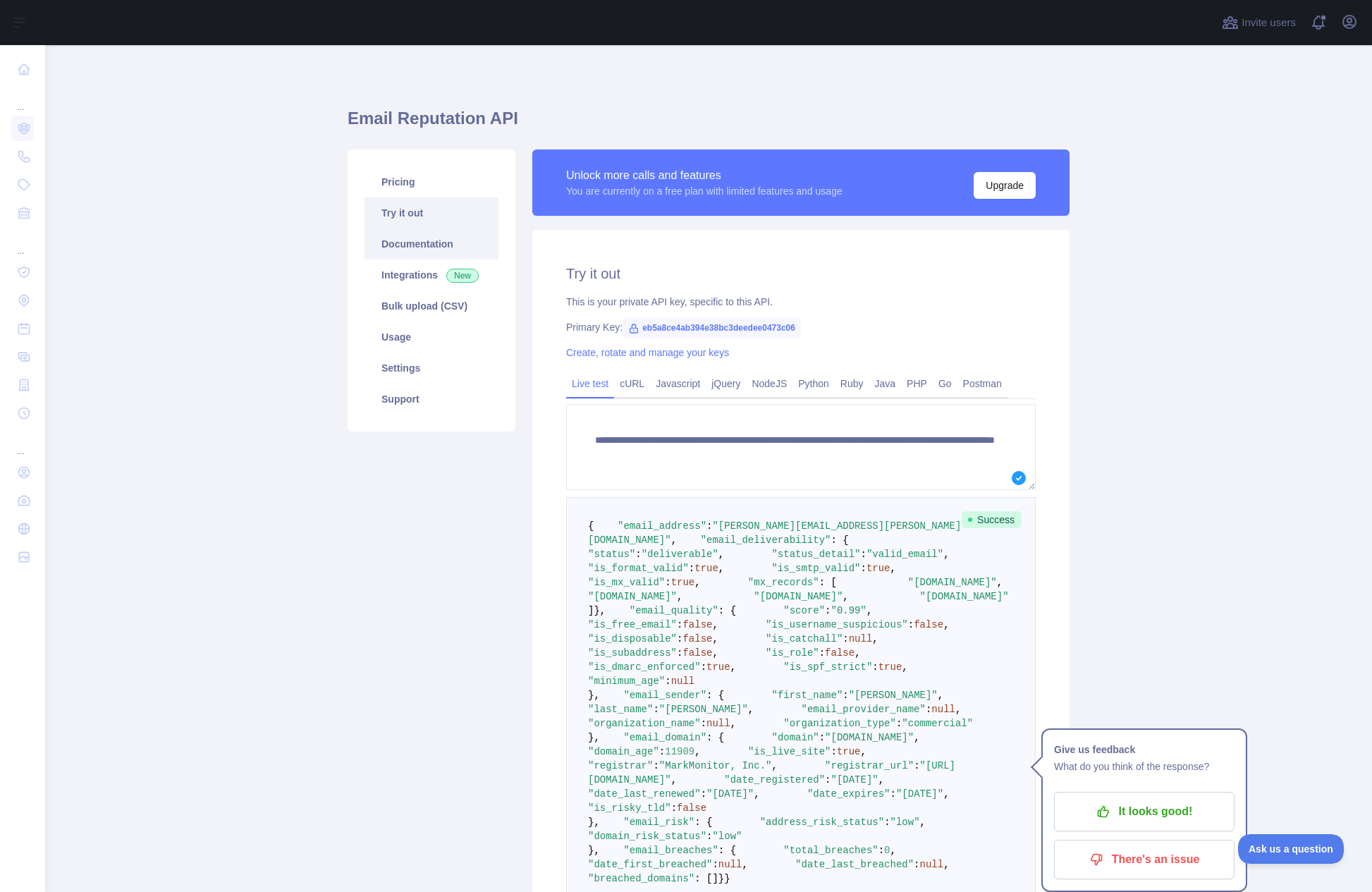
click at [439, 240] on link "Documentation" at bounding box center [432, 244] width 134 height 31
click at [401, 181] on link "Pricing" at bounding box center [432, 182] width 134 height 31
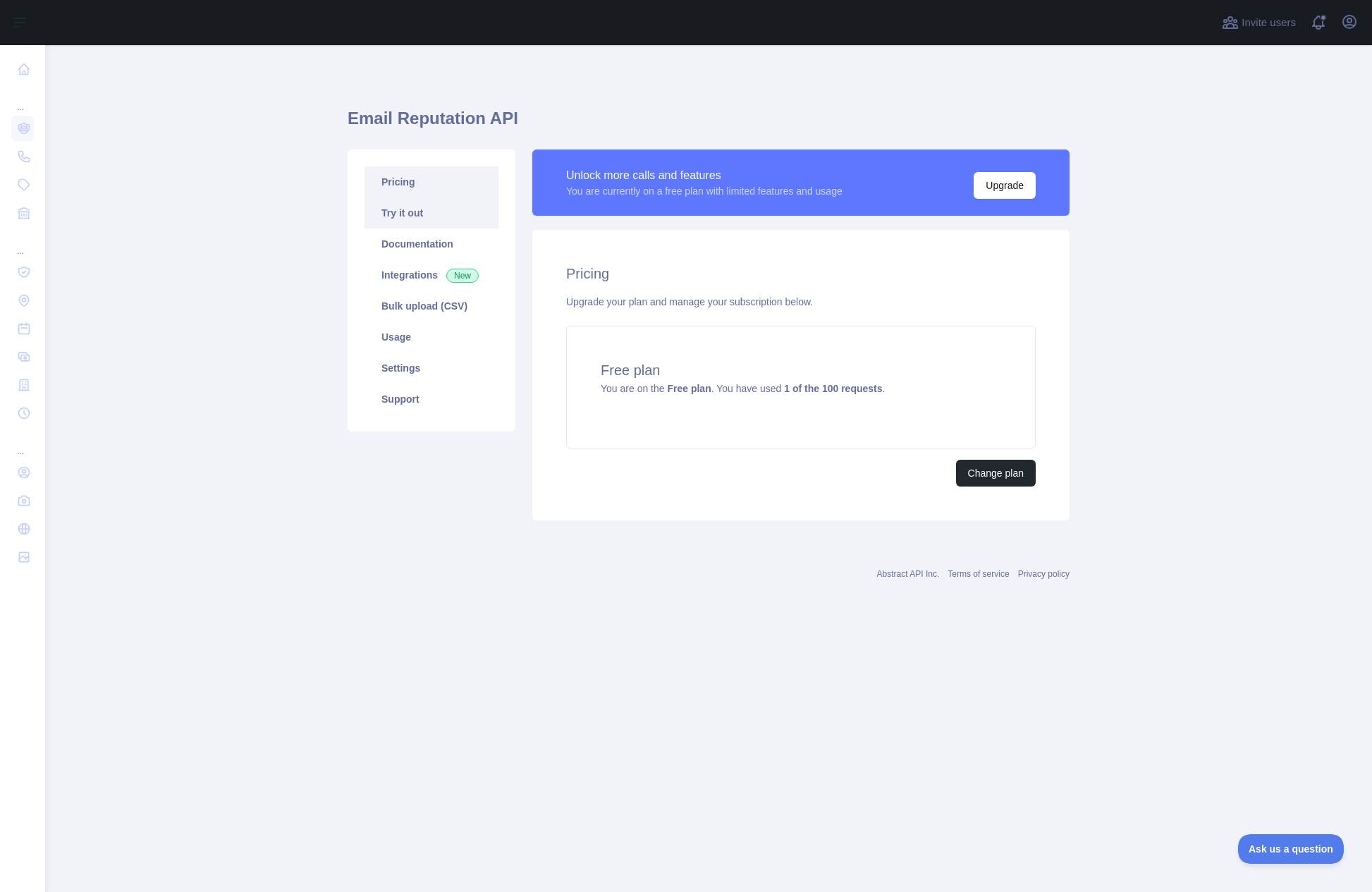
click at [398, 204] on link "Try it out" at bounding box center [432, 212] width 134 height 31
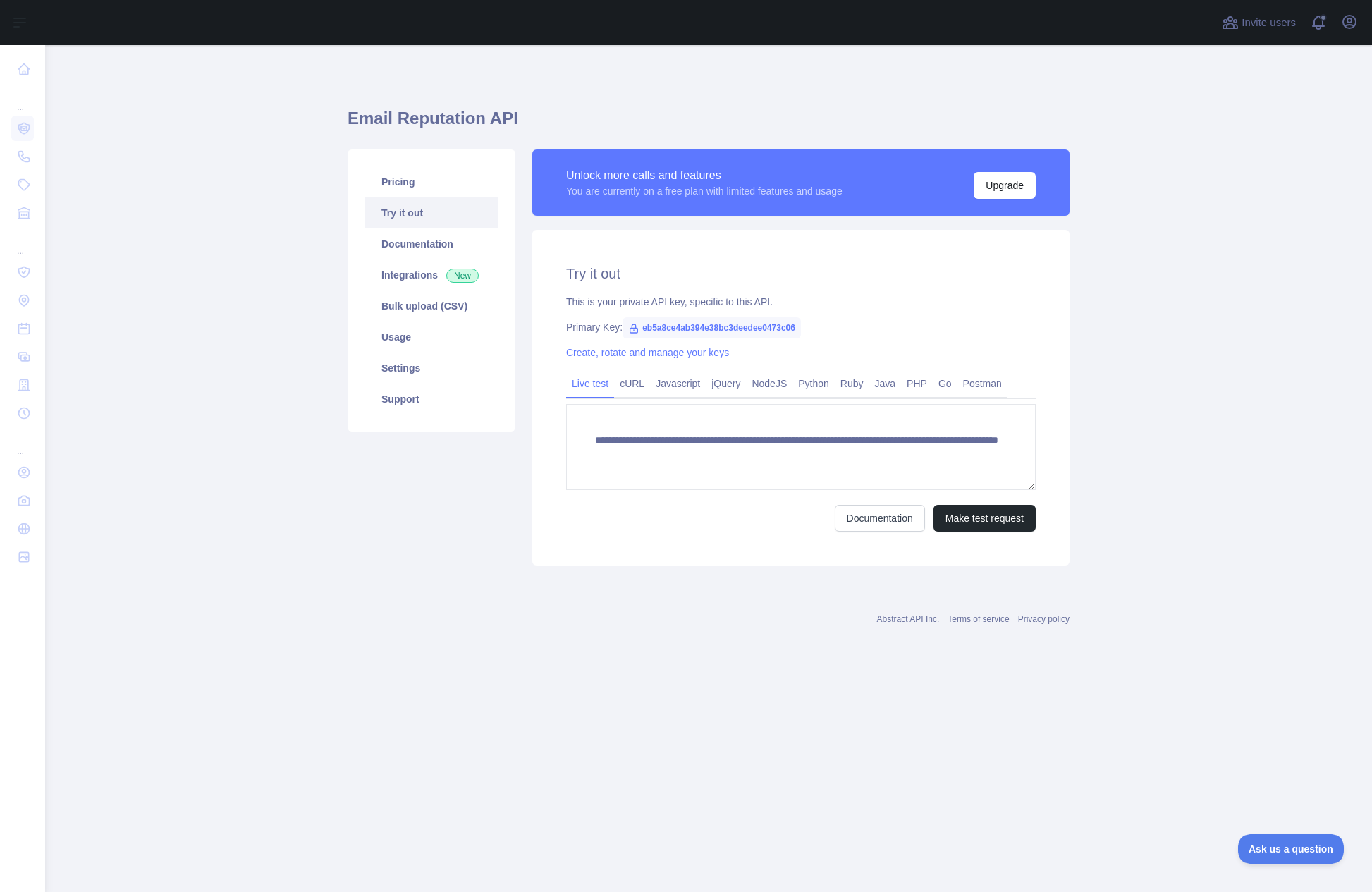
click at [730, 328] on span "eb5a8ce4ab394e38bc3deedee0473c06" at bounding box center [712, 328] width 178 height 21
drag, startPoint x: 816, startPoint y: 327, endPoint x: 643, endPoint y: 328, distance: 173.0
click at [643, 328] on span "eb5a8ce4ab394e38bc3deedee0473c06" at bounding box center [712, 328] width 178 height 21
copy div "eb5a8ce4ab394e38bc3deedee0473c06"
